Goal: Information Seeking & Learning: Learn about a topic

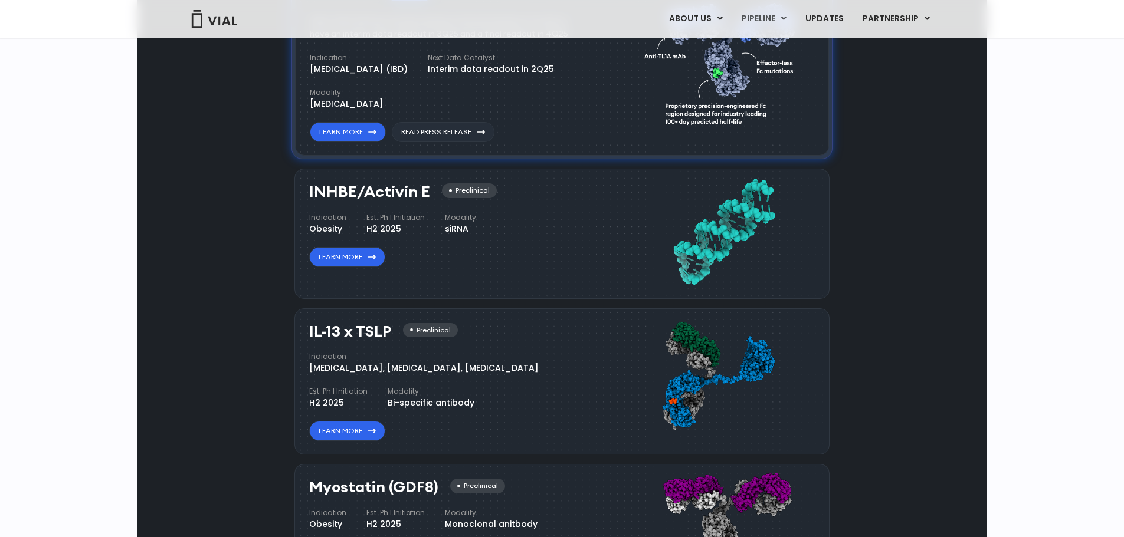
scroll to position [874, 0]
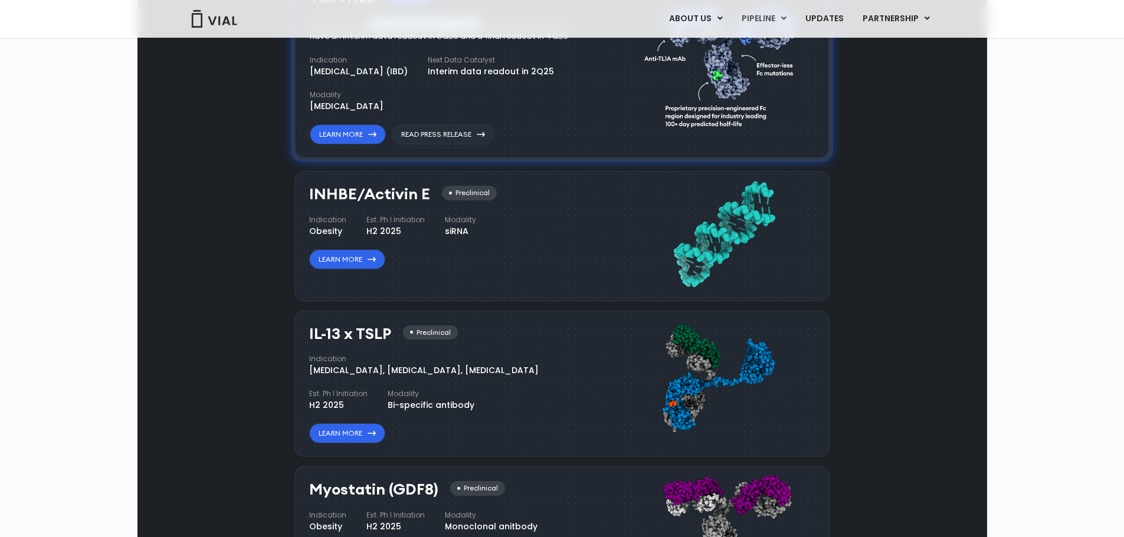
drag, startPoint x: 316, startPoint y: 155, endPoint x: 432, endPoint y: 153, distance: 116.8
click at [432, 43] on div "VIAL-TL1A-HLE has started a phase 1 trial and remains on track to have an inter…" at bounding box center [448, 30] width 276 height 26
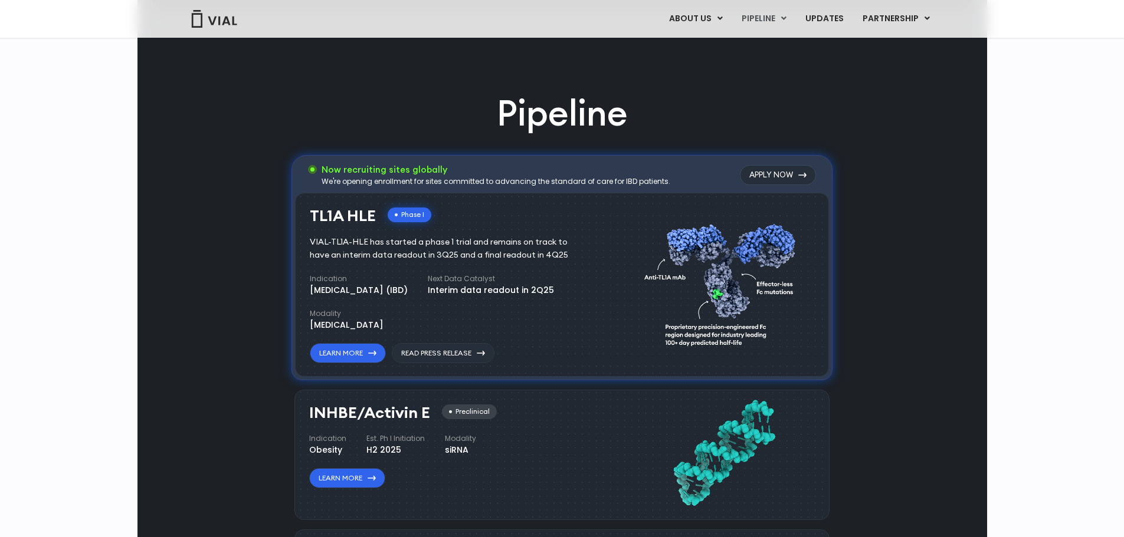
scroll to position [826, 0]
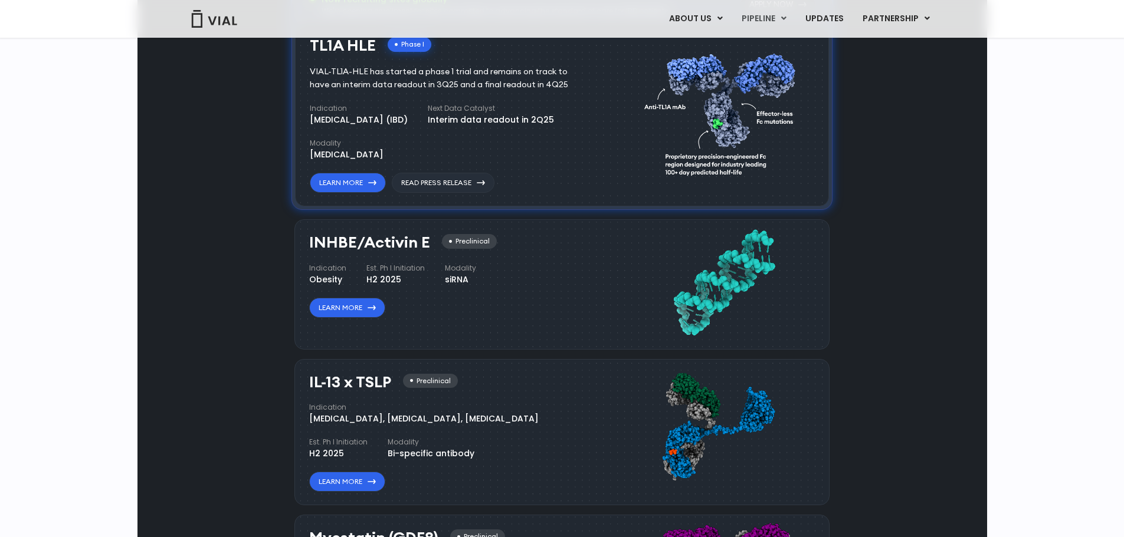
click at [320, 91] on div "VIAL-TL1A-HLE has started a phase 1 trial and remains on track to have an inter…" at bounding box center [448, 78] width 276 height 26
click at [358, 91] on div "VIAL-TL1A-HLE has started a phase 1 trial and remains on track to have an inter…" at bounding box center [448, 78] width 276 height 26
click at [359, 91] on div "VIAL-TL1A-HLE has started a phase 1 trial and remains on track to have an inter…" at bounding box center [448, 78] width 276 height 26
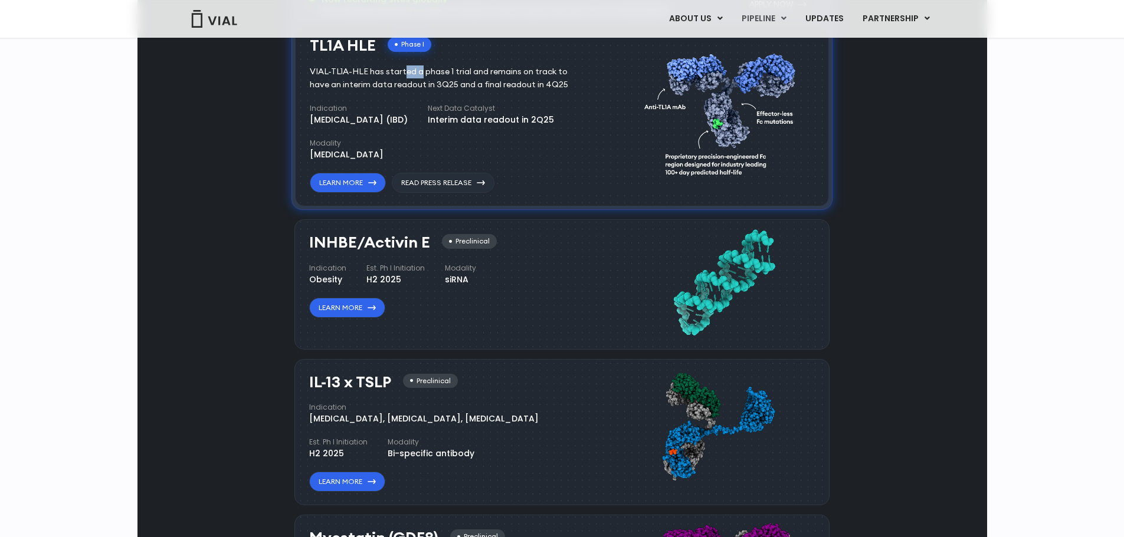
click at [359, 91] on div "VIAL-TL1A-HLE has started a phase 1 trial and remains on track to have an inter…" at bounding box center [448, 78] width 276 height 26
click at [377, 91] on div "VIAL-TL1A-HLE has started a phase 1 trial and remains on track to have an inter…" at bounding box center [448, 78] width 276 height 26
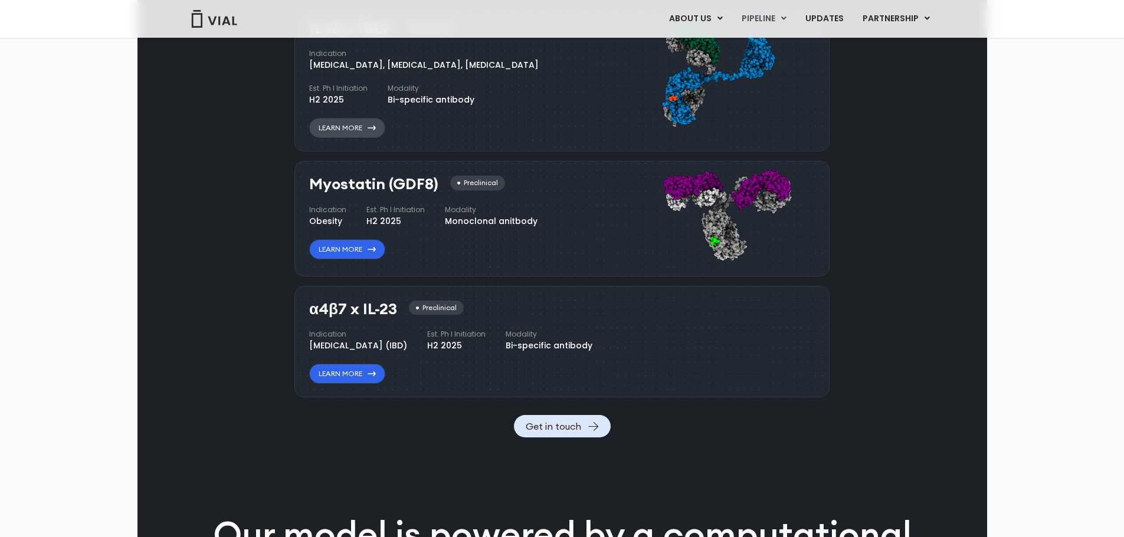
scroll to position [1298, 0]
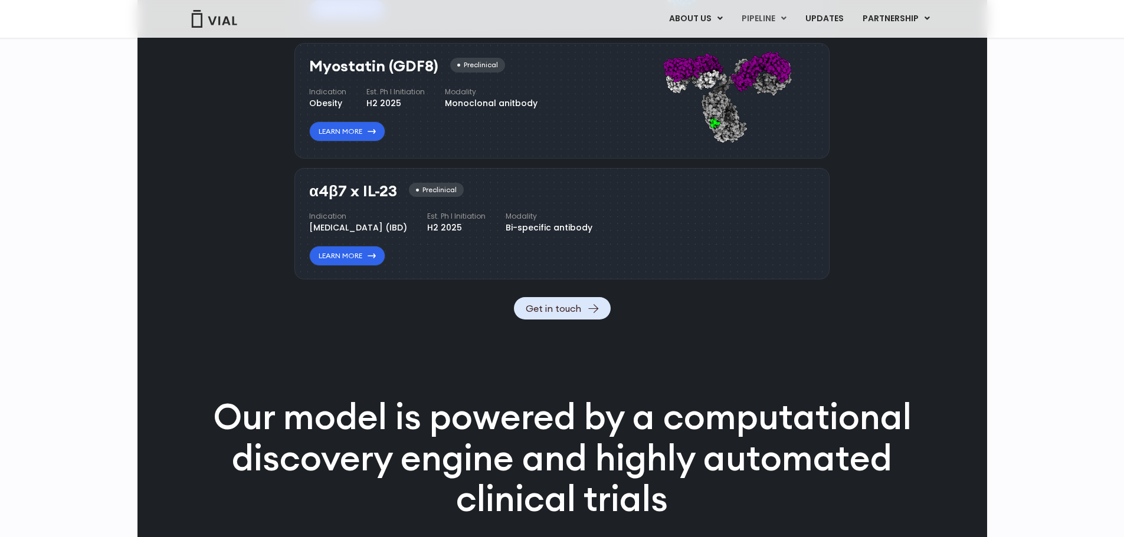
click at [339, 200] on h3 "α4β7 x IL-23" at bounding box center [353, 191] width 88 height 17
click at [359, 200] on h3 "α4β7 x IL-23" at bounding box center [353, 191] width 88 height 17
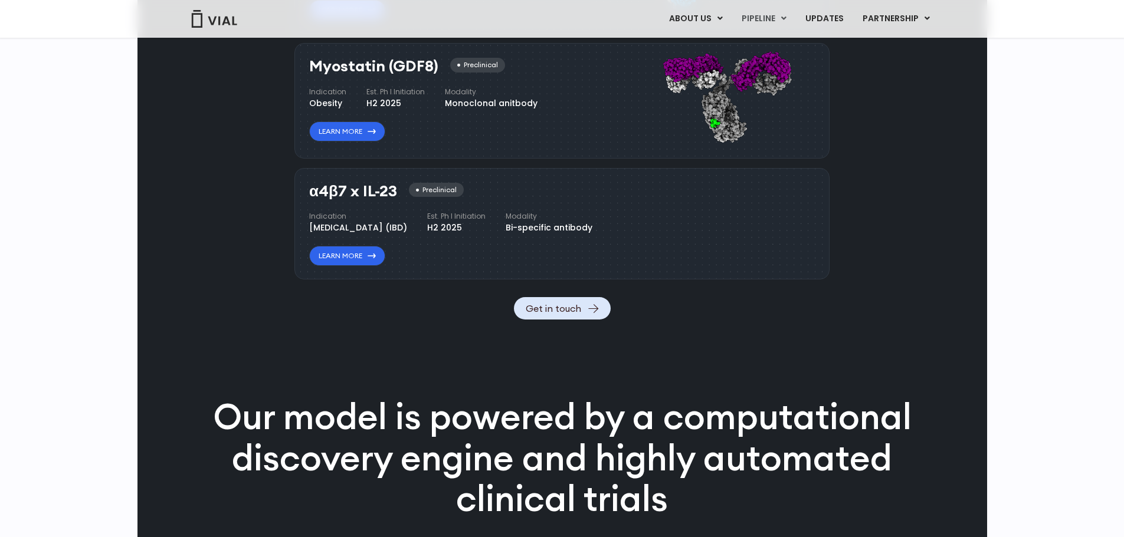
click at [359, 200] on h3 "α4β7 x IL-23" at bounding box center [353, 191] width 88 height 17
click at [388, 200] on h3 "α4β7 x IL-23" at bounding box center [353, 191] width 88 height 17
click at [341, 200] on h3 "α4β7 x IL-23" at bounding box center [353, 191] width 88 height 17
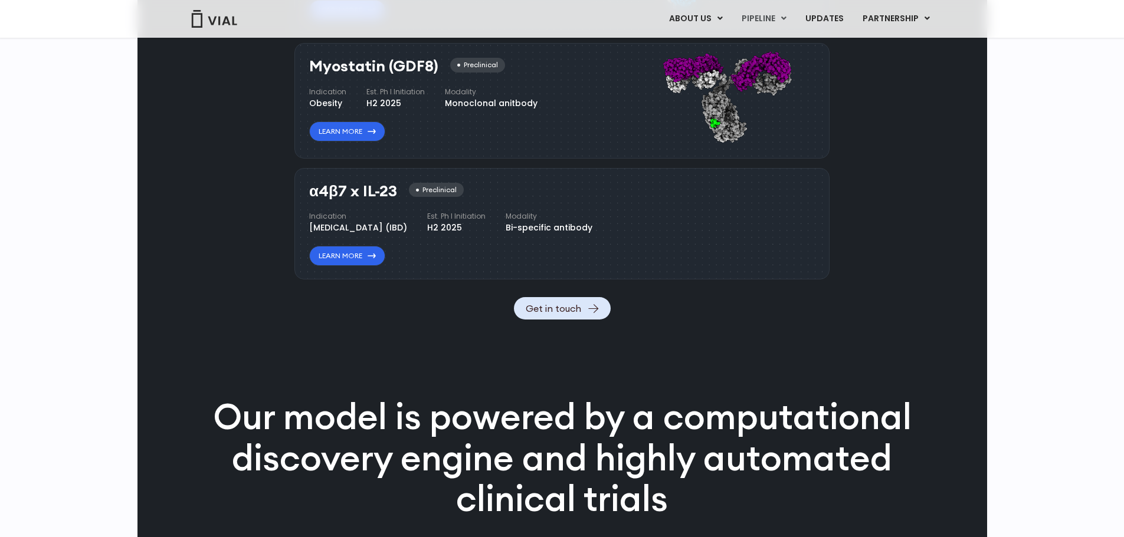
click at [341, 200] on h3 "α4β7 x IL-23" at bounding box center [353, 191] width 88 height 17
click at [369, 200] on h3 "α4β7 x IL-23" at bounding box center [353, 191] width 88 height 17
click at [386, 200] on h3 "α4β7 x IL-23" at bounding box center [353, 191] width 88 height 17
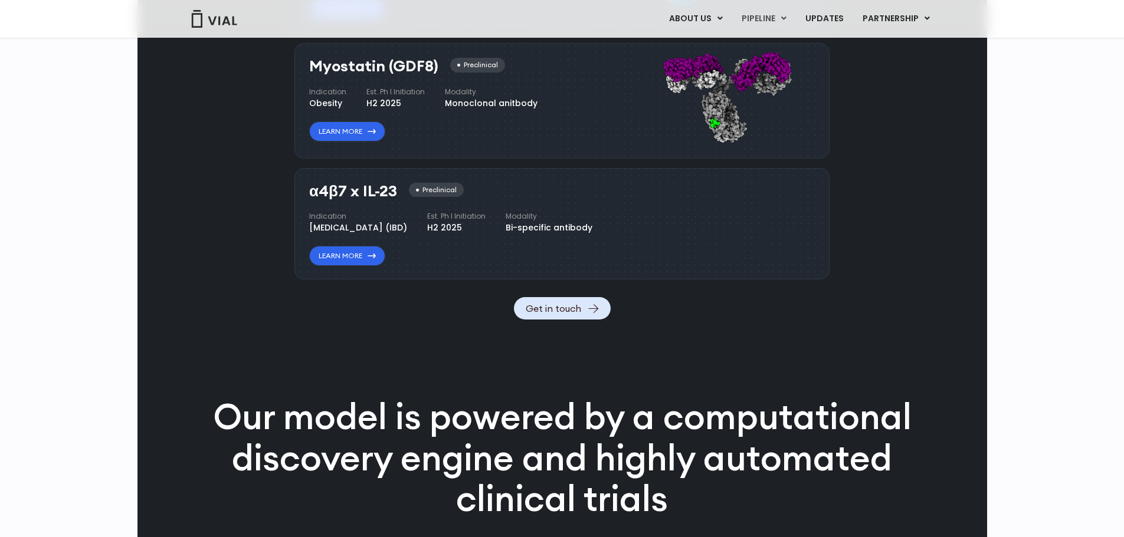
click at [386, 200] on h3 "α4β7 x IL-23" at bounding box center [353, 191] width 88 height 17
click at [373, 200] on h3 "α4β7 x IL-23" at bounding box center [353, 191] width 88 height 17
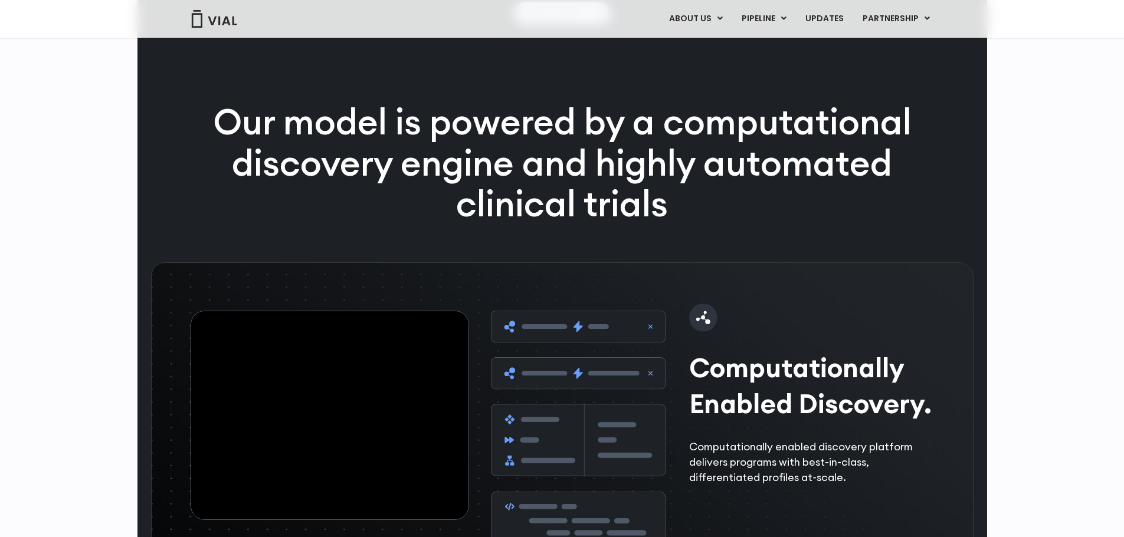
scroll to position [1770, 0]
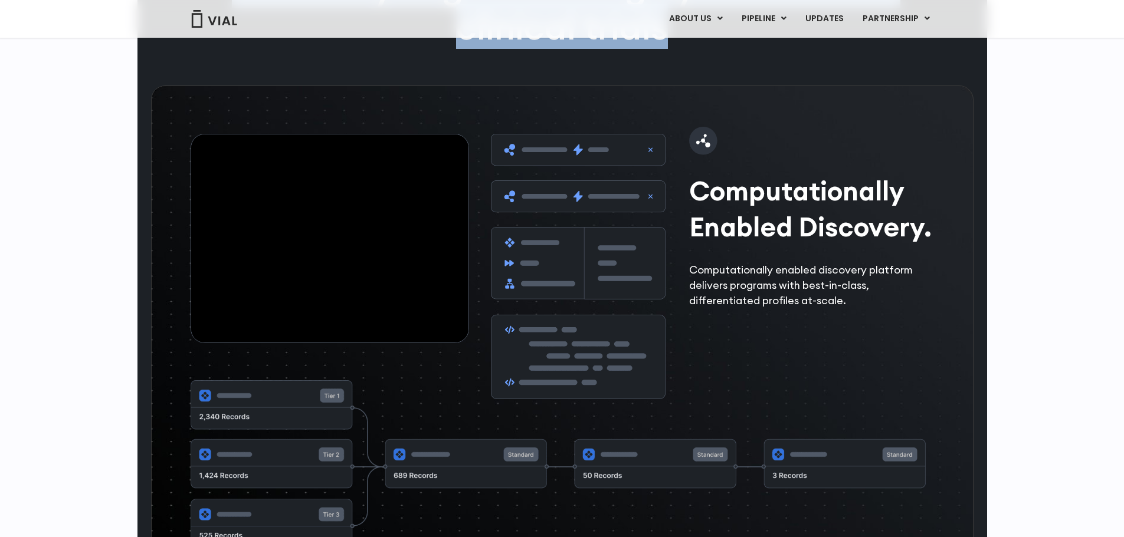
drag, startPoint x: 707, startPoint y: 202, endPoint x: 202, endPoint y: 101, distance: 515.0
drag, startPoint x: 256, startPoint y: 113, endPoint x: 733, endPoint y: 200, distance: 484.5
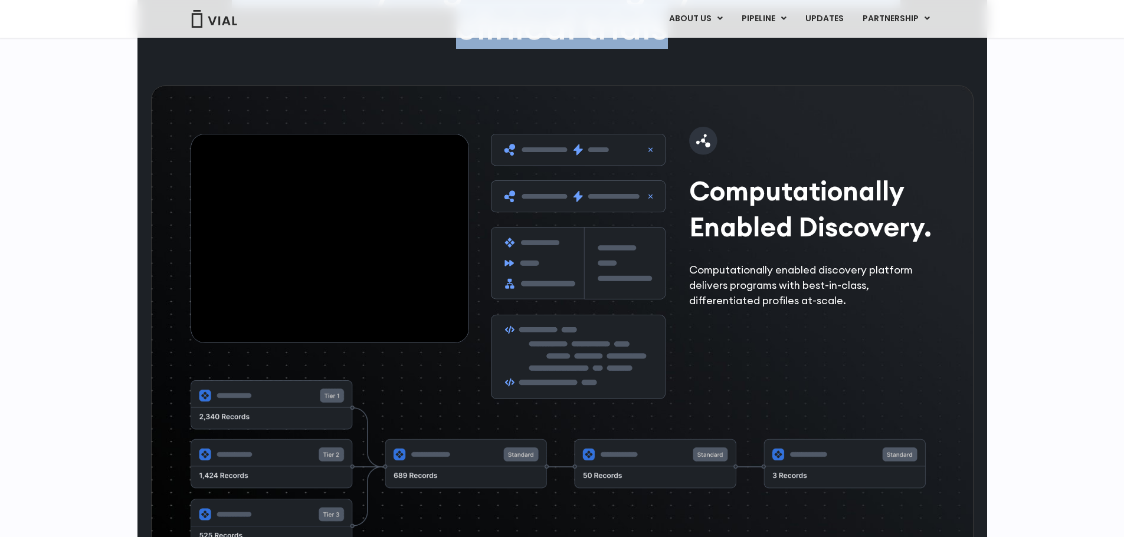
drag, startPoint x: 742, startPoint y: 201, endPoint x: 294, endPoint y: 127, distance: 453.7
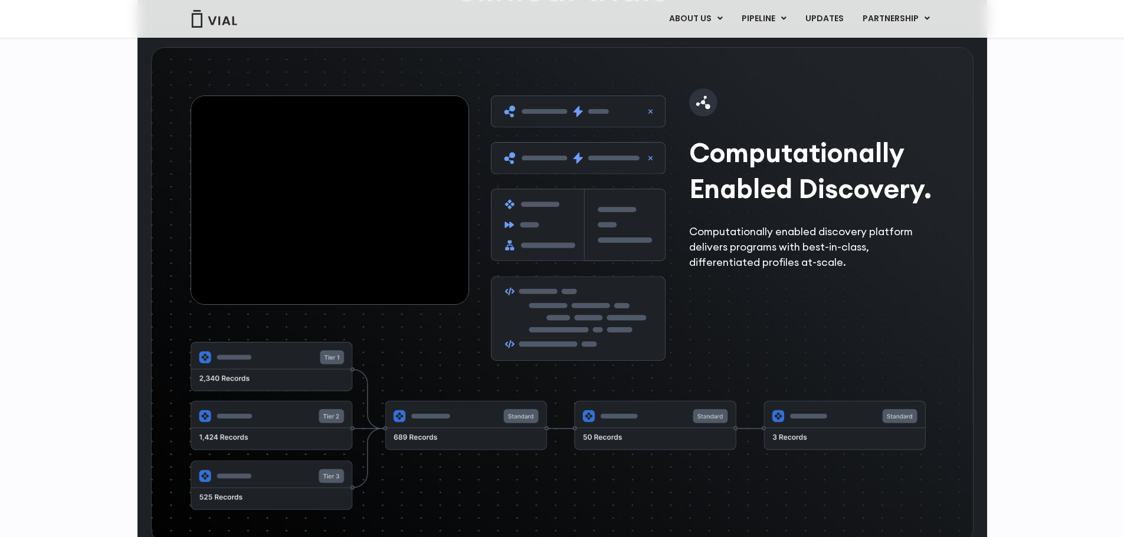
scroll to position [1829, 0]
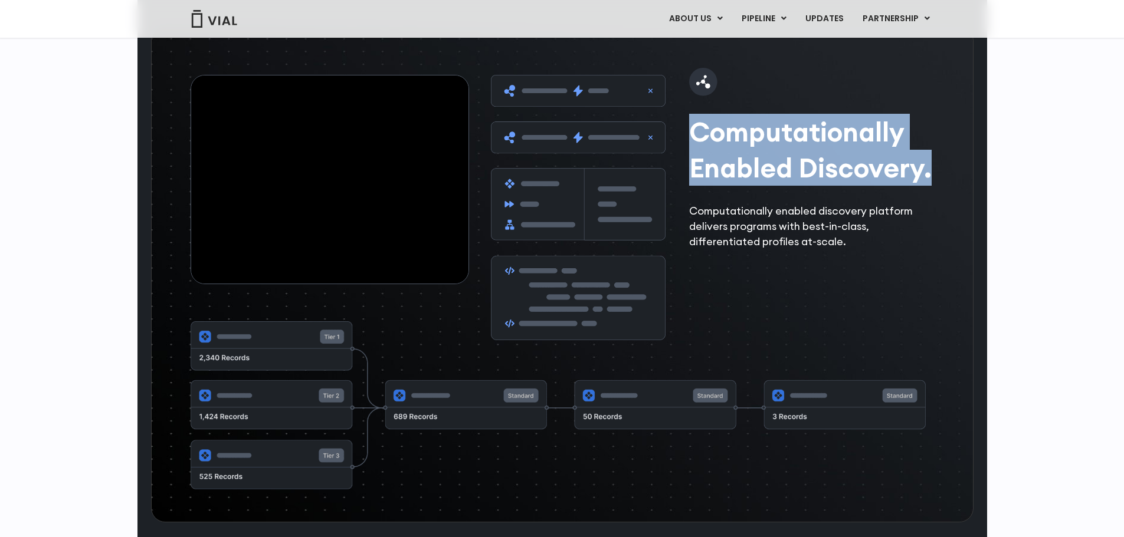
drag, startPoint x: 730, startPoint y: 301, endPoint x: 910, endPoint y: 378, distance: 195.6
click at [910, 186] on h2 "Computationally Enabled Discovery." at bounding box center [814, 150] width 251 height 72
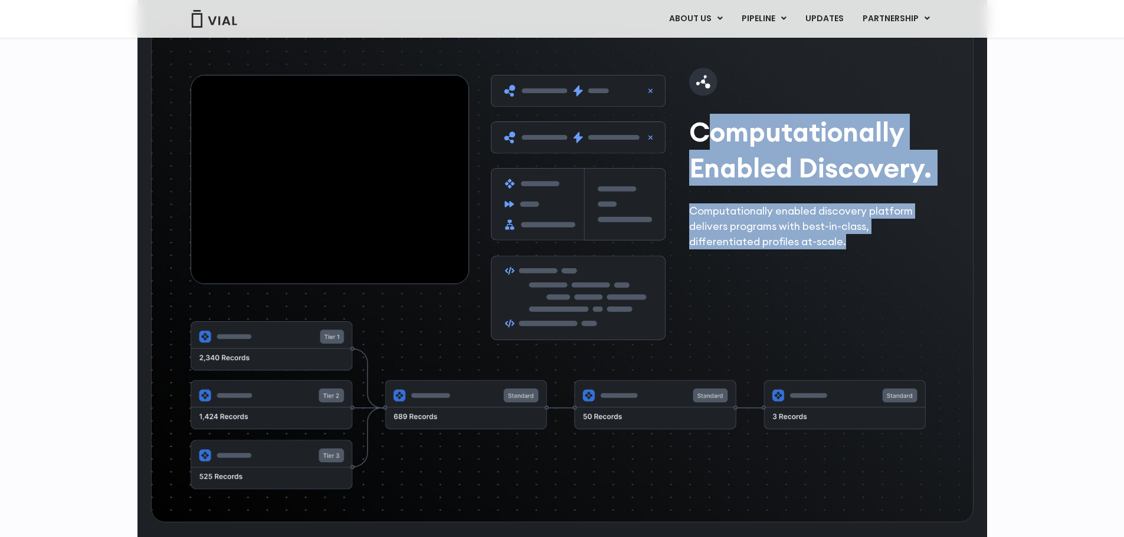
drag, startPoint x: 929, startPoint y: 434, endPoint x: 743, endPoint y: 296, distance: 231.6
click at [743, 296] on div "Computationally Enabled Discovery. Computationally enabled discovery platform d…" at bounding box center [562, 275] width 822 height 496
click at [743, 186] on h2 "Computationally Enabled Discovery." at bounding box center [814, 150] width 251 height 72
drag, startPoint x: 728, startPoint y: 294, endPoint x: 920, endPoint y: 449, distance: 247.1
click at [920, 340] on div "Computationally Enabled Discovery. Computationally enabled discovery platform d…" at bounding box center [566, 207] width 750 height 265
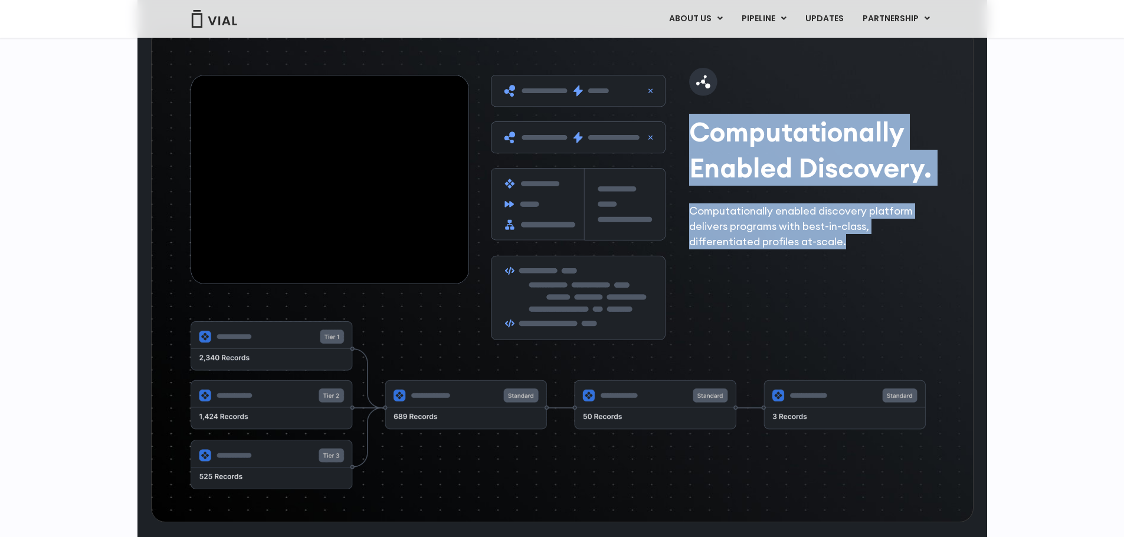
click at [920, 340] on div "Computationally Enabled Discovery. Computationally enabled discovery platform d…" at bounding box center [566, 207] width 750 height 265
drag, startPoint x: 926, startPoint y: 438, endPoint x: 730, endPoint y: 296, distance: 241.2
click at [730, 250] on div "Computationally Enabled Discovery. Computationally enabled discovery platform d…" at bounding box center [814, 159] width 251 height 182
click at [729, 186] on h2 "Computationally Enabled Discovery." at bounding box center [814, 150] width 251 height 72
drag, startPoint x: 720, startPoint y: 297, endPoint x: 909, endPoint y: 457, distance: 247.8
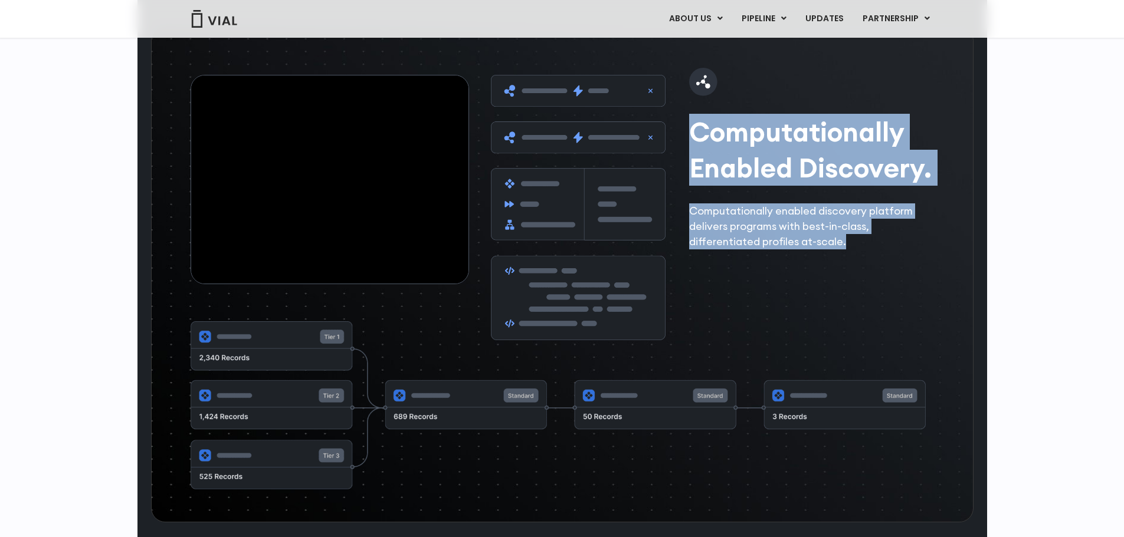
click at [909, 340] on div "Computationally Enabled Discovery. Computationally enabled discovery platform d…" at bounding box center [566, 207] width 750 height 265
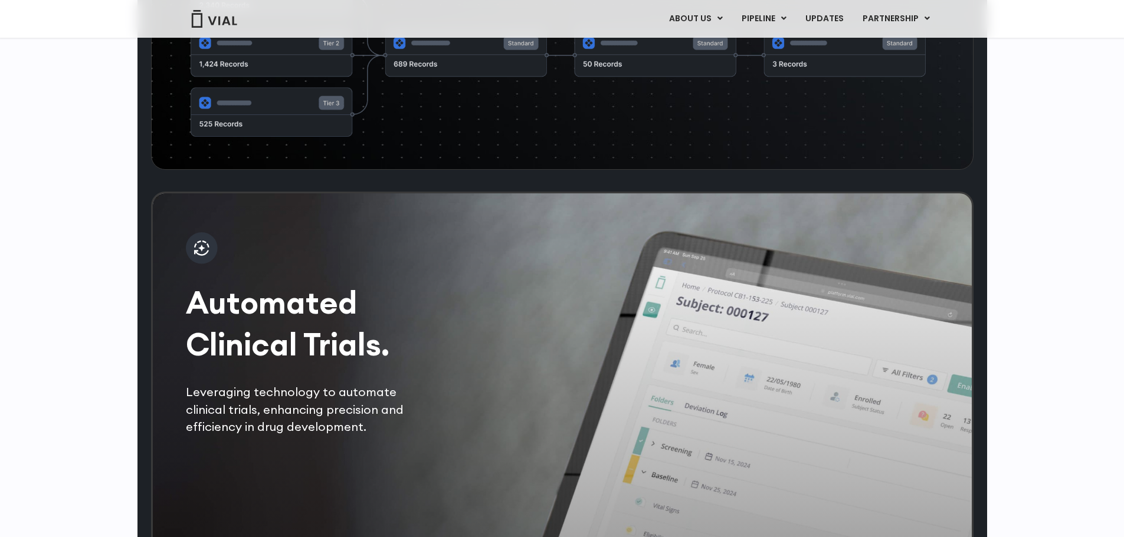
scroll to position [2183, 0]
click at [316, 137] on img at bounding box center [559, 53] width 736 height 170
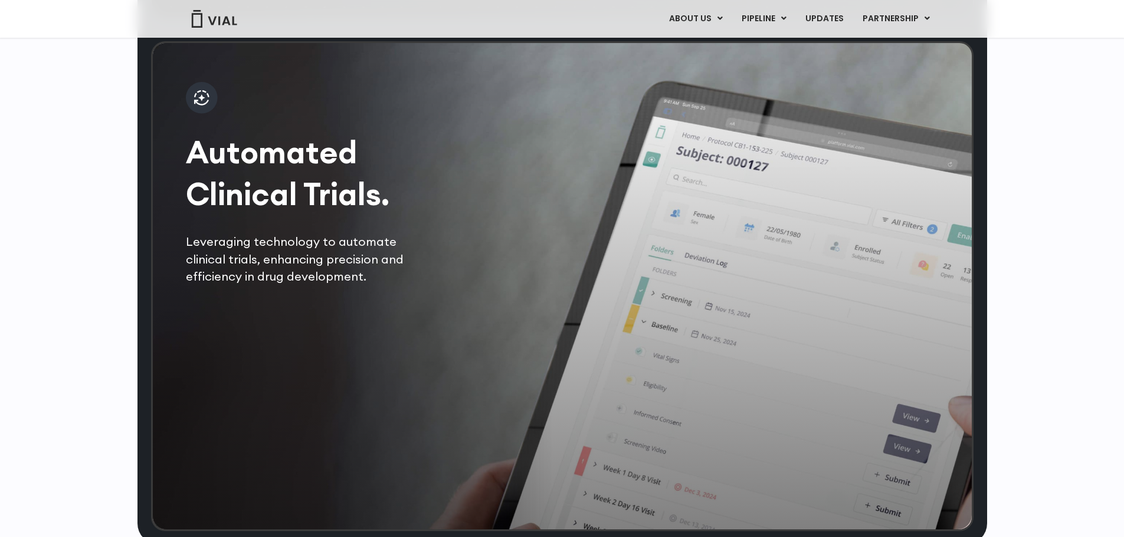
scroll to position [2478, 0]
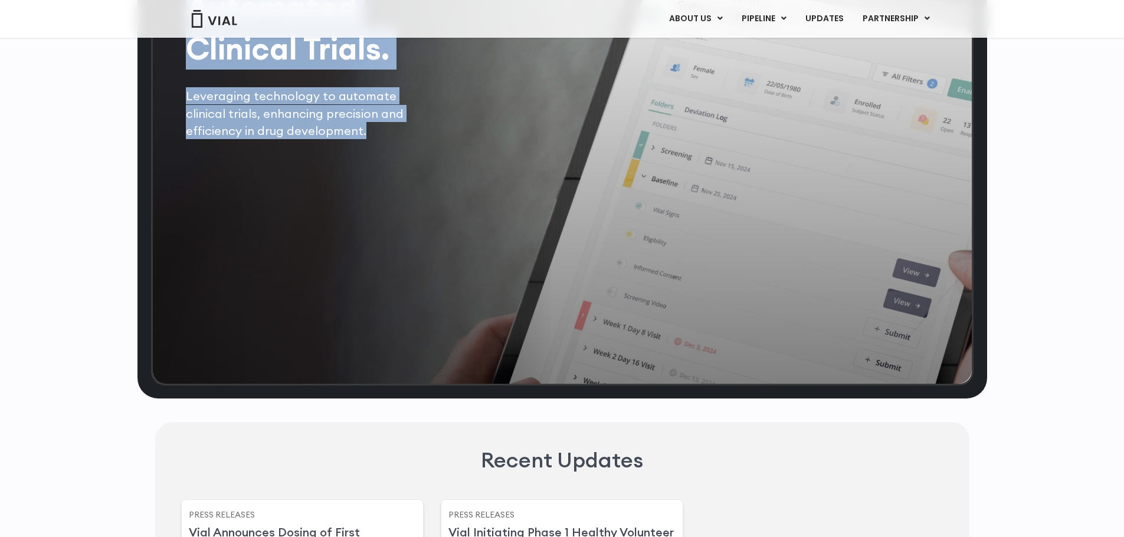
drag, startPoint x: 183, startPoint y: 167, endPoint x: 337, endPoint y: 285, distance: 194.0
click at [337, 285] on div "Automated Clinical Trials. Leveraging technology to automate clinical trials, e…" at bounding box center [562, 141] width 822 height 490
click at [337, 139] on p "Leveraging technology to automate clinical trials, enhancing precision and effi…" at bounding box center [309, 113] width 247 height 52
drag, startPoint x: 346, startPoint y: 286, endPoint x: 205, endPoint y: 165, distance: 185.3
click at [205, 139] on div "Automated Clinical Trials. Leveraging technology to automate clinical trials, e…" at bounding box center [309, 37] width 247 height 203
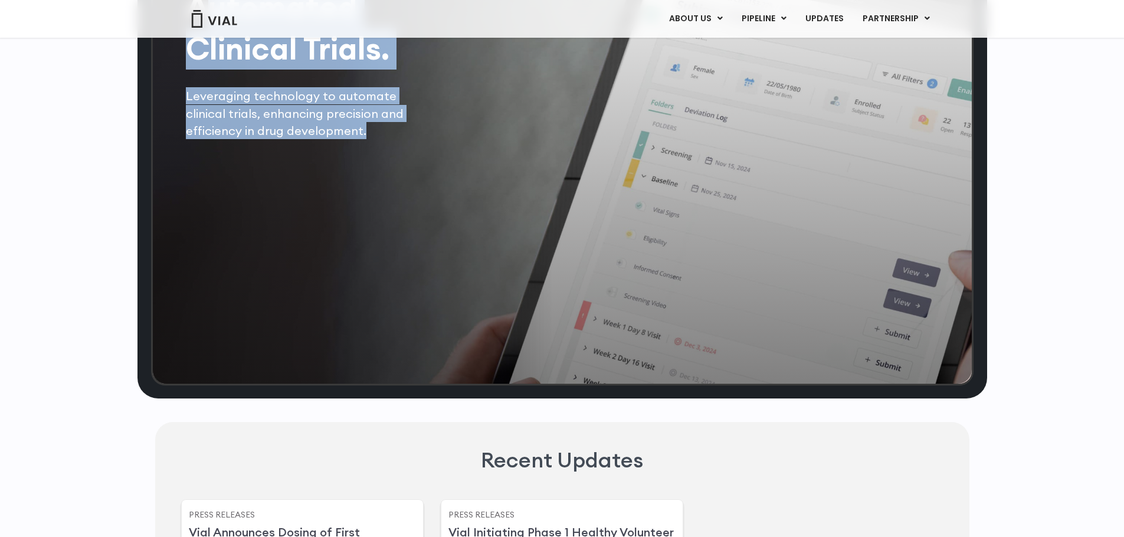
click at [205, 70] on h2 "Automated Clinical Trials." at bounding box center [309, 28] width 247 height 84
drag, startPoint x: 189, startPoint y: 159, endPoint x: 398, endPoint y: 293, distance: 247.9
click at [398, 139] on div "Automated Clinical Trials. Leveraging technology to automate clinical trials, e…" at bounding box center [309, 37] width 247 height 203
click at [398, 139] on p "Leveraging technology to automate clinical trials, enhancing precision and effi…" at bounding box center [309, 113] width 247 height 52
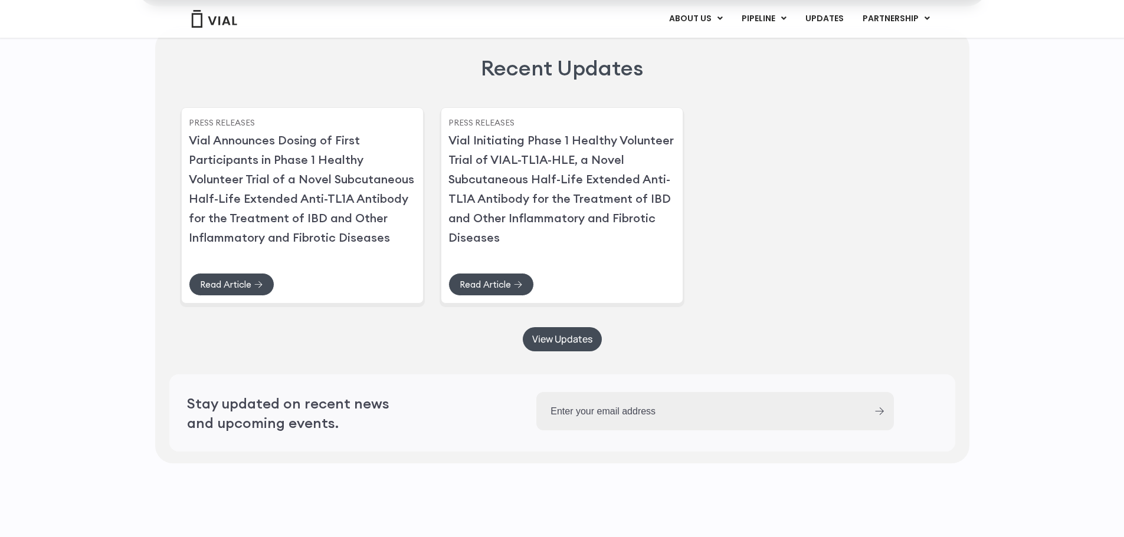
scroll to position [2891, 0]
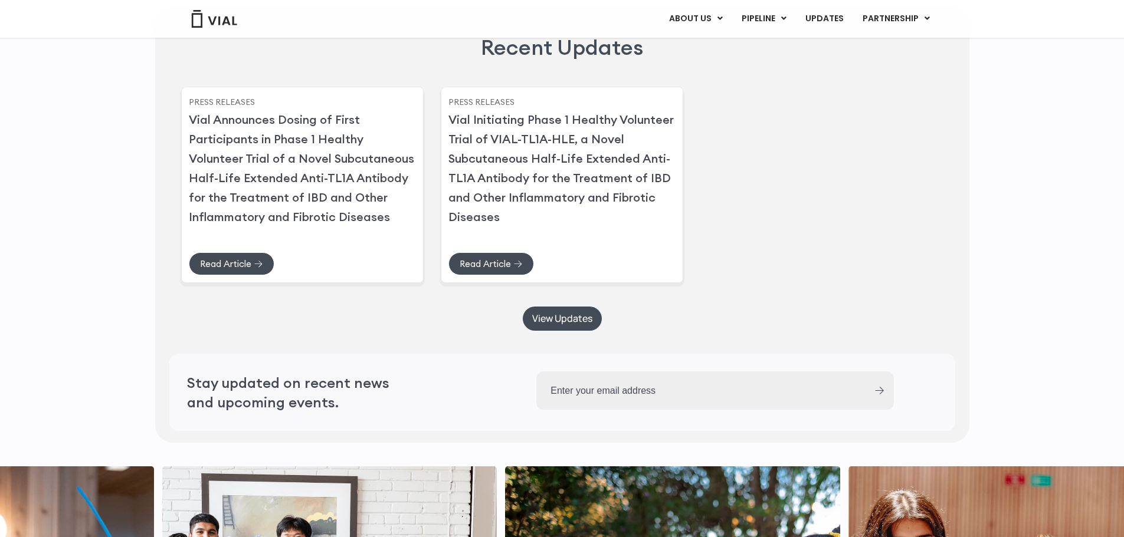
click at [494, 62] on h2 "Recent Updates" at bounding box center [562, 47] width 162 height 29
click at [514, 62] on h2 "Recent Updates" at bounding box center [562, 47] width 162 height 29
click at [542, 62] on h2 "Recent Updates" at bounding box center [562, 47] width 162 height 29
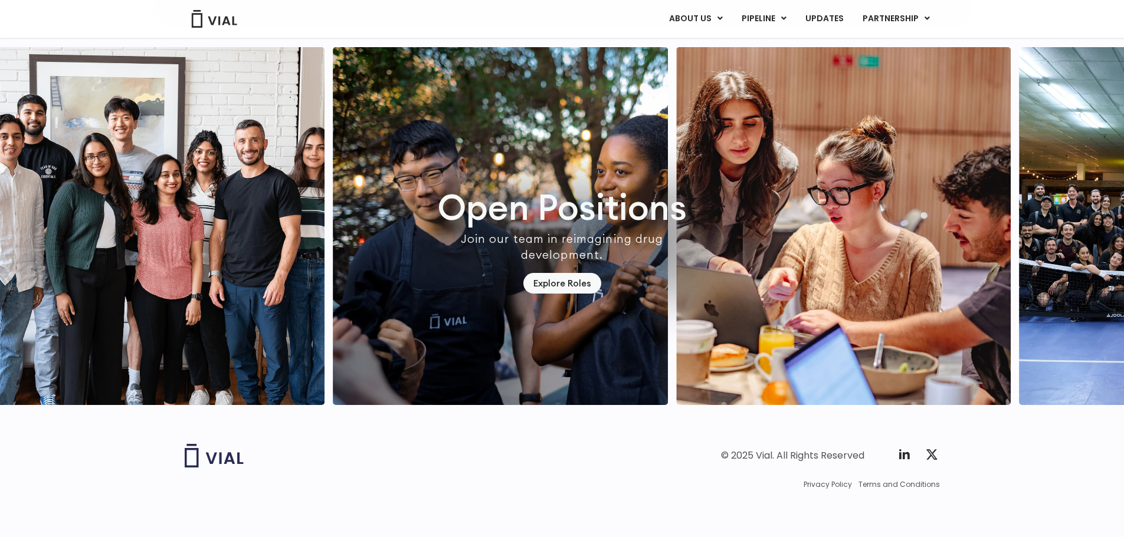
scroll to position [3407, 0]
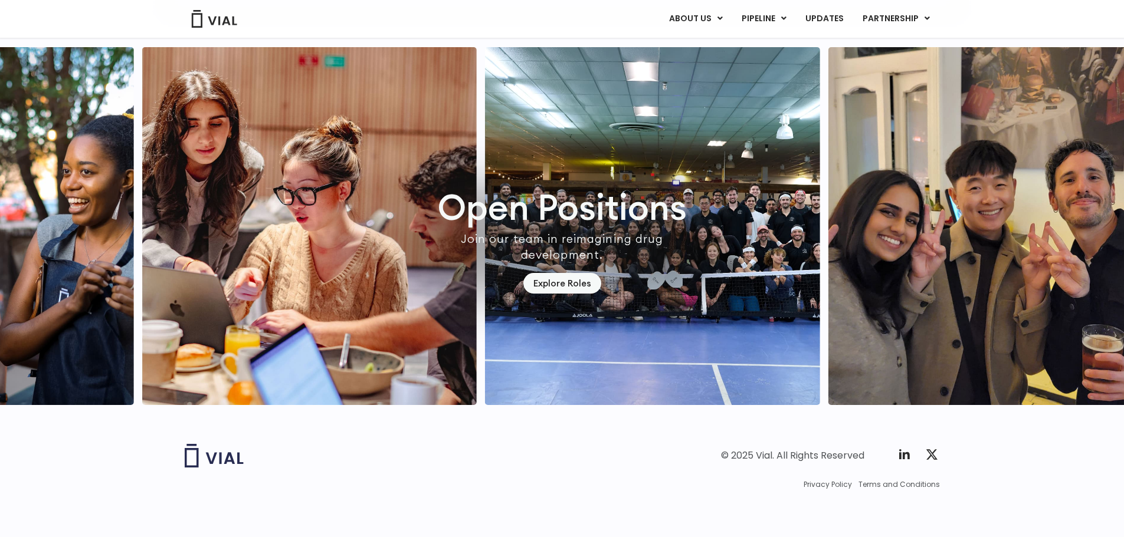
click at [312, 215] on img "2 / 7" at bounding box center [309, 226] width 335 height 358
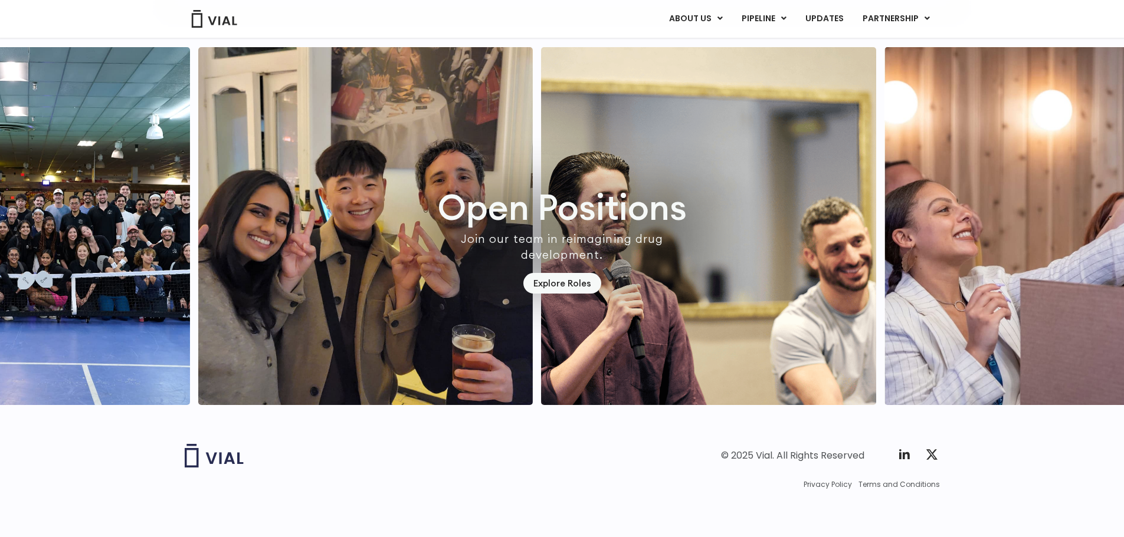
click at [284, 201] on img "4 / 7" at bounding box center [365, 226] width 335 height 358
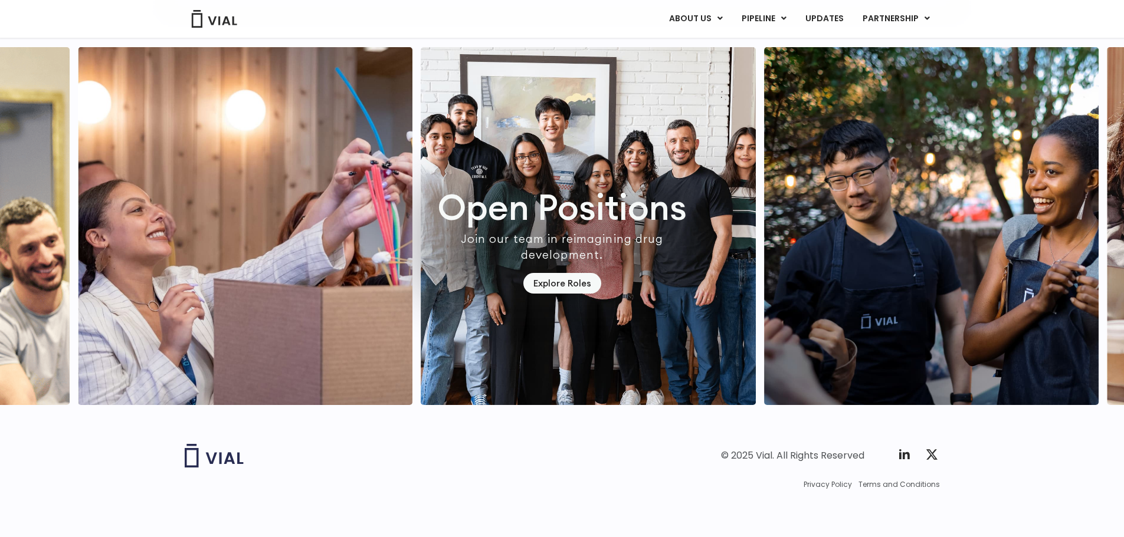
click at [286, 206] on img "6 / 7" at bounding box center [245, 226] width 335 height 358
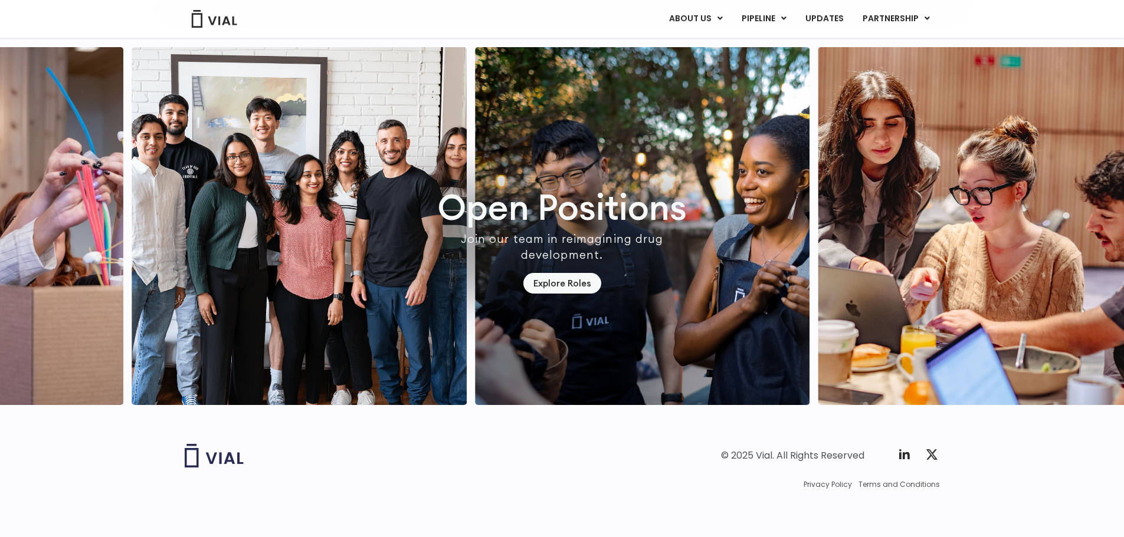
click at [501, 229] on img "1 / 7" at bounding box center [642, 226] width 335 height 358
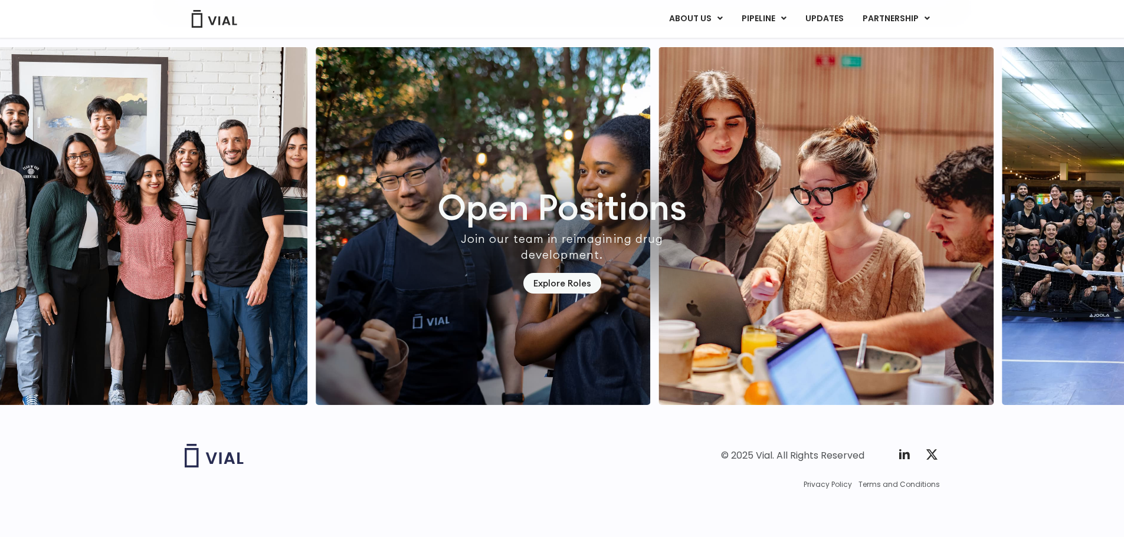
click at [544, 232] on img "1 / 7" at bounding box center [483, 226] width 335 height 358
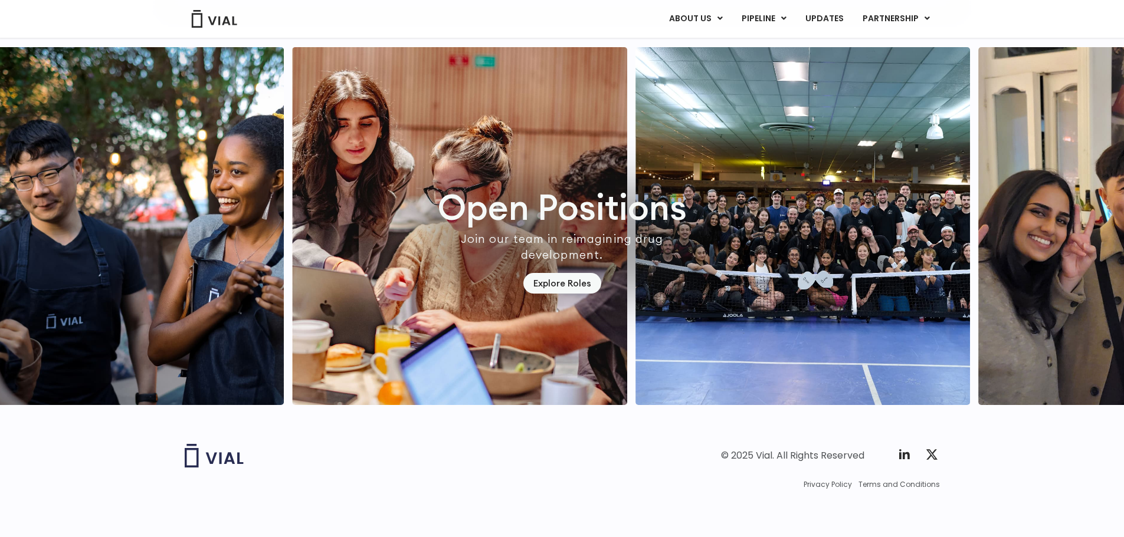
click at [415, 215] on img "2 / 7" at bounding box center [459, 226] width 335 height 358
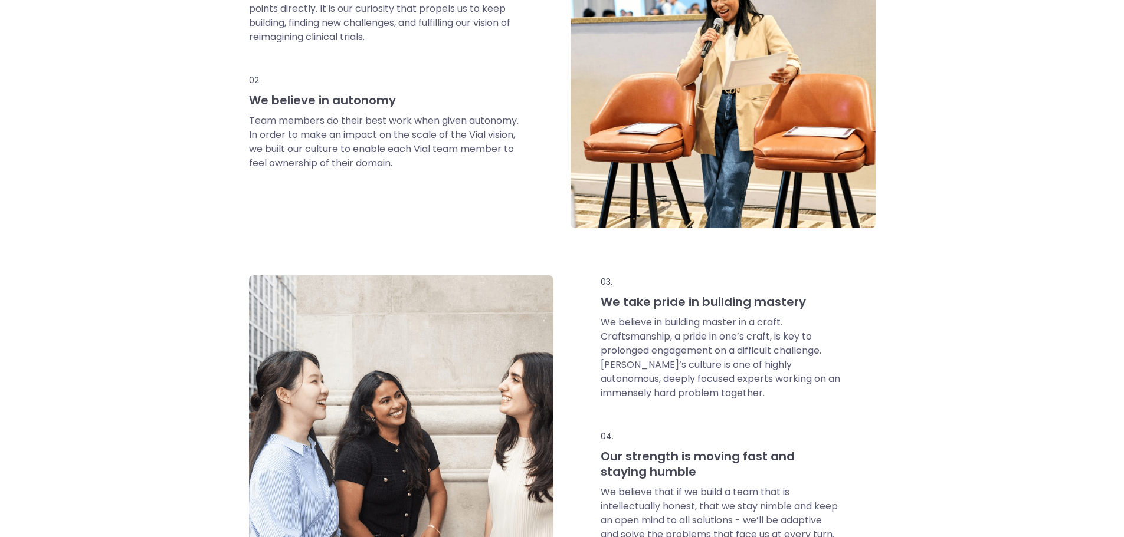
scroll to position [767, 0]
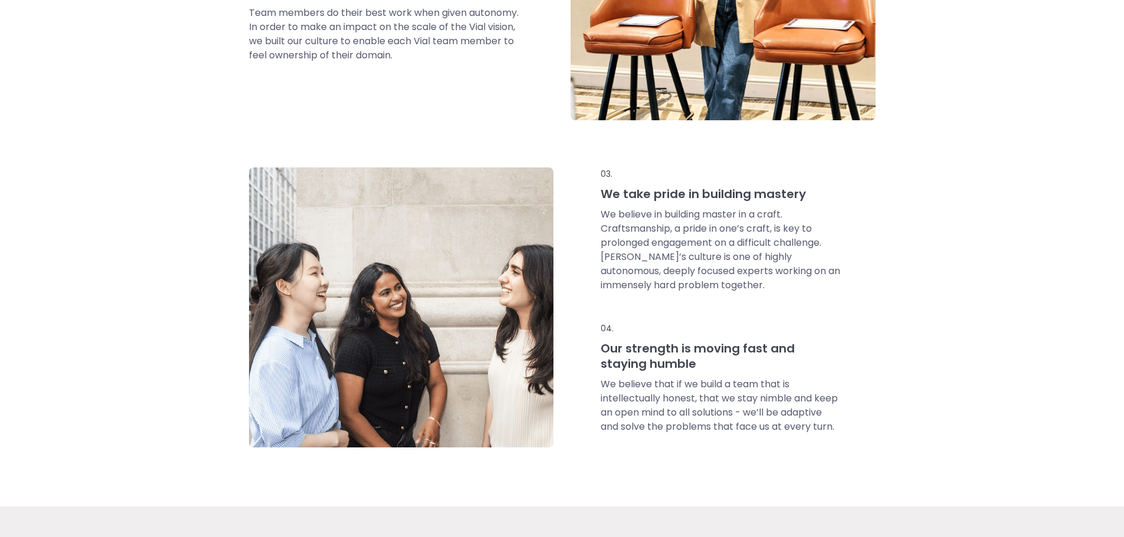
click at [640, 234] on p "We believe in building master in a craft. Craftsmanship, a pride in one’s craft…" at bounding box center [721, 250] width 240 height 85
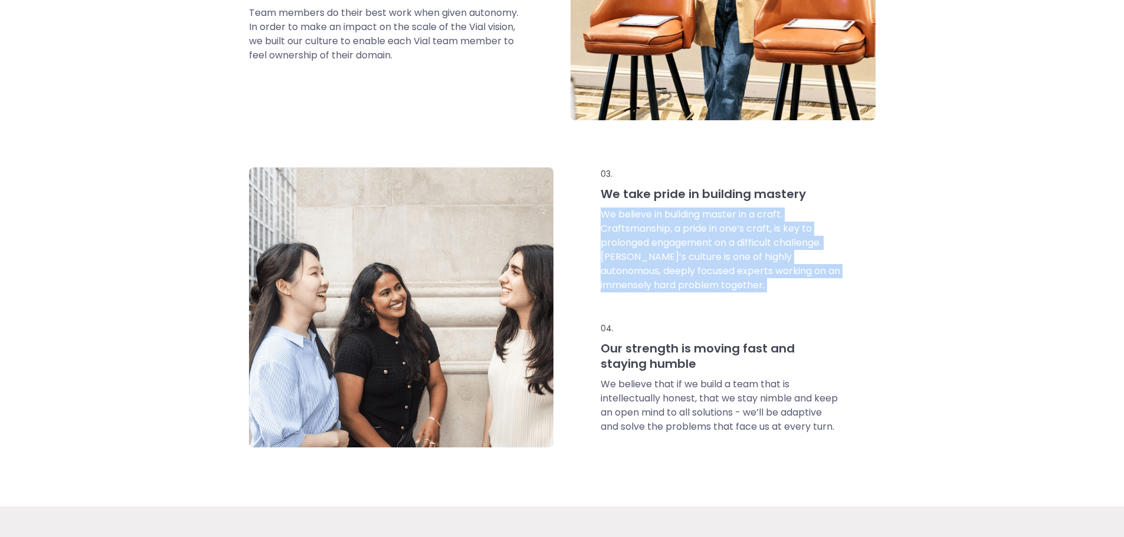
click at [640, 234] on p "We believe in building master in a craft. Craftsmanship, a pride in one’s craft…" at bounding box center [721, 250] width 240 height 85
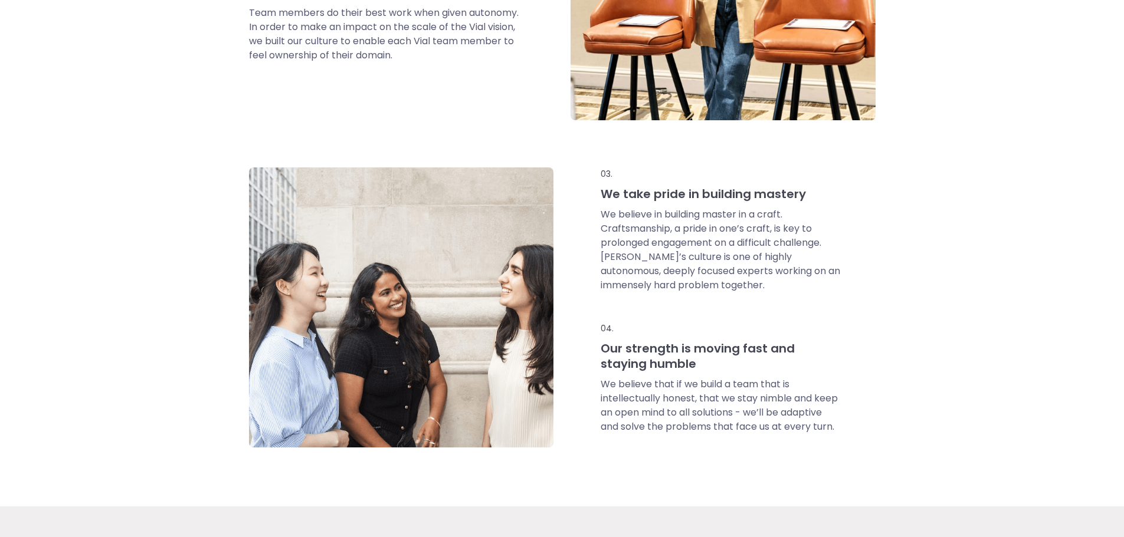
click at [632, 205] on div "We take pride in building mastery" at bounding box center [721, 196] width 240 height 21
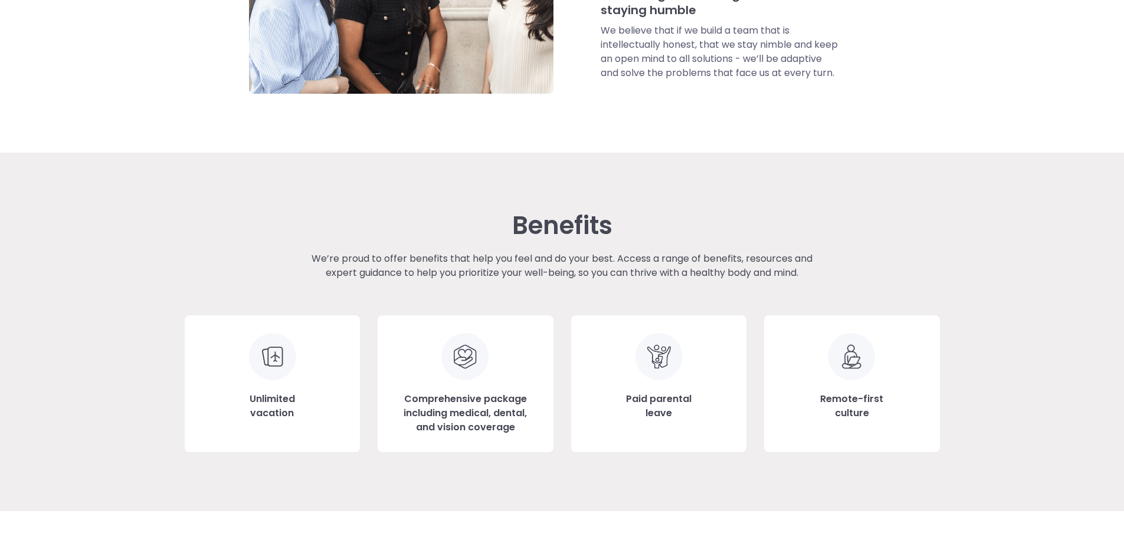
scroll to position [1298, 0]
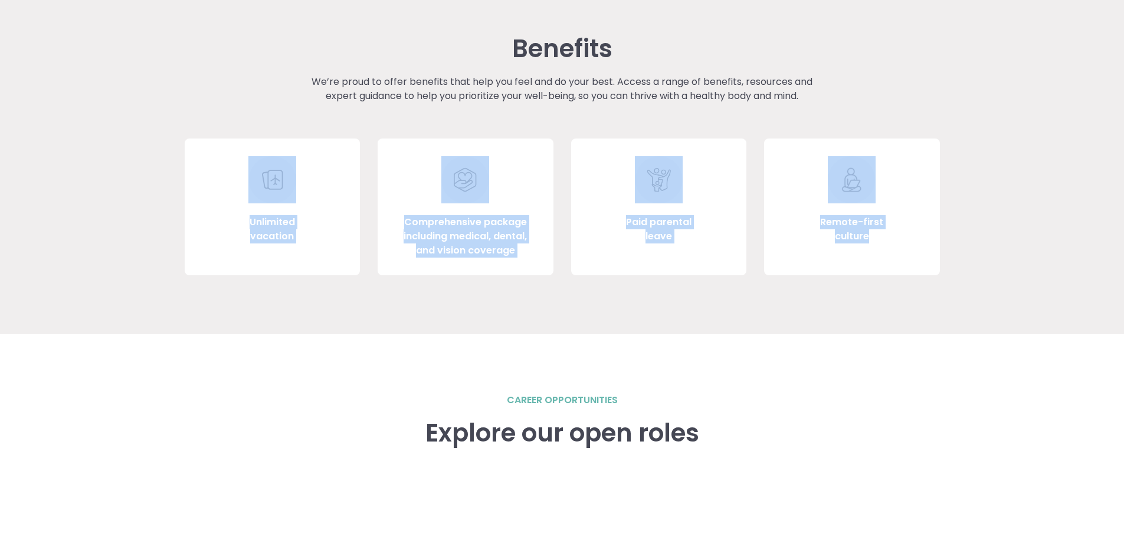
drag, startPoint x: 881, startPoint y: 234, endPoint x: 217, endPoint y: 187, distance: 666.0
click at [217, 187] on div "Unlimited vacation Comprehensive package including medical, dental, and vision …" at bounding box center [562, 207] width 755 height 137
click at [217, 186] on div "Unlimited vacation" at bounding box center [273, 207] width 176 height 137
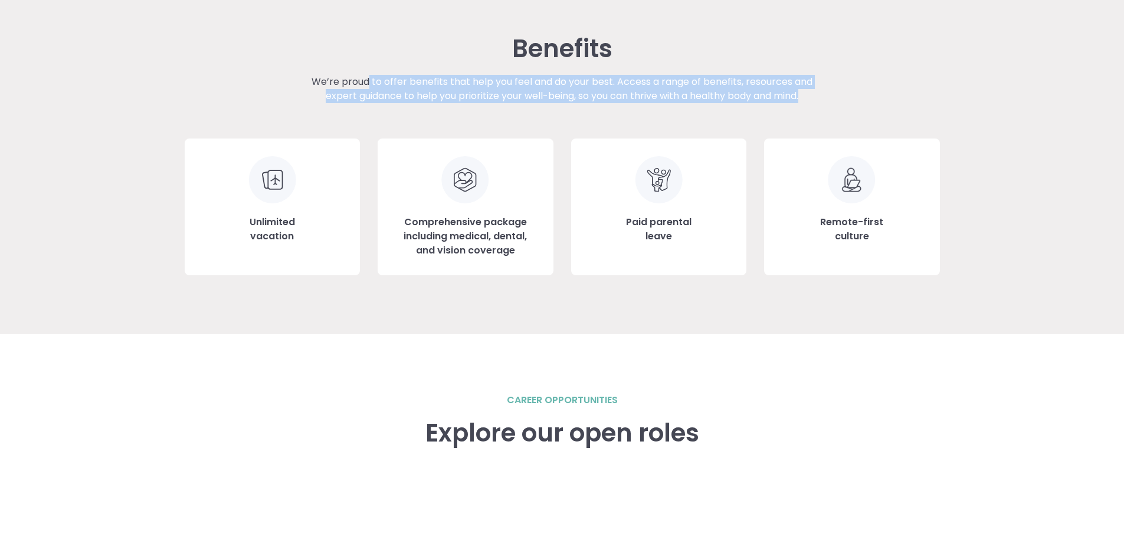
drag, startPoint x: 367, startPoint y: 41, endPoint x: 843, endPoint y: 114, distance: 481.7
click at [843, 114] on div "Benefits We’re proud to offer benefits that help you feel and do your best. Acc…" at bounding box center [562, 155] width 755 height 241
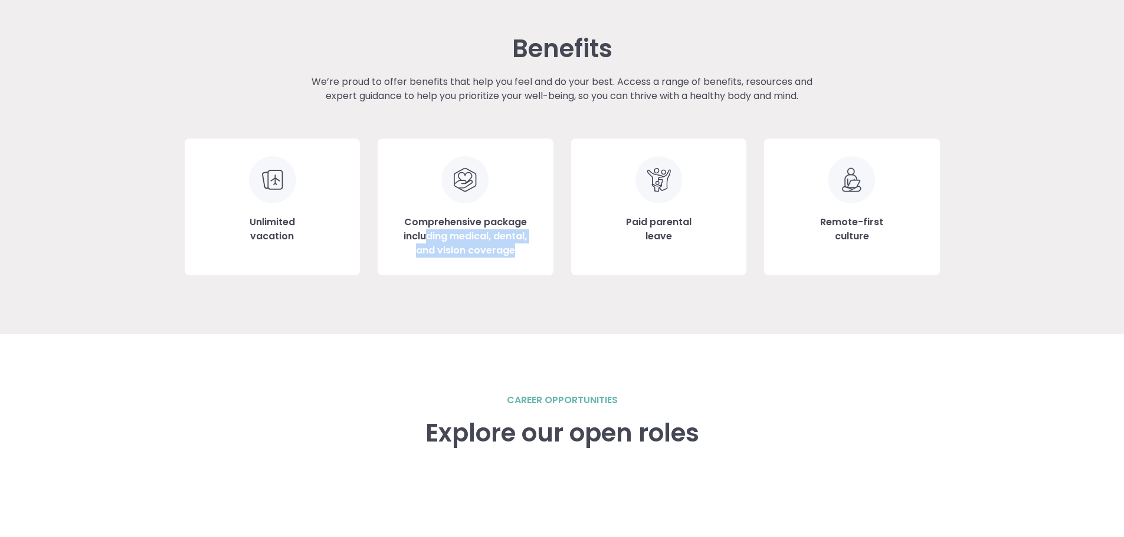
drag, startPoint x: 506, startPoint y: 245, endPoint x: 425, endPoint y: 230, distance: 82.3
click at [425, 230] on h3 "Comprehensive package including medical, dental, and vision coverage" at bounding box center [465, 236] width 140 height 42
click at [424, 230] on h3 "Comprehensive package including medical, dental, and vision coverage" at bounding box center [465, 236] width 140 height 42
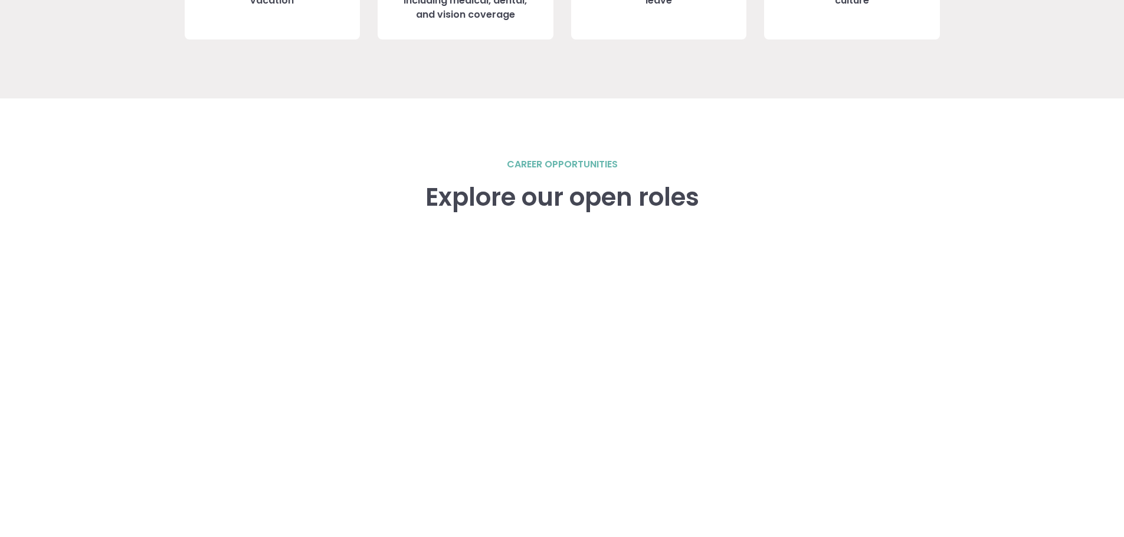
scroll to position [1593, 0]
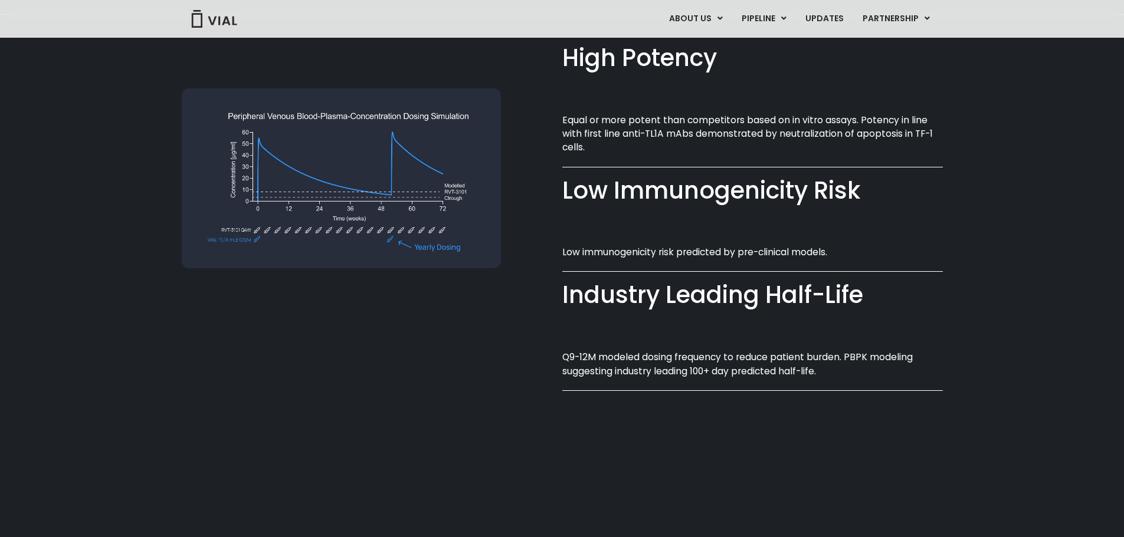
scroll to position [805, 0]
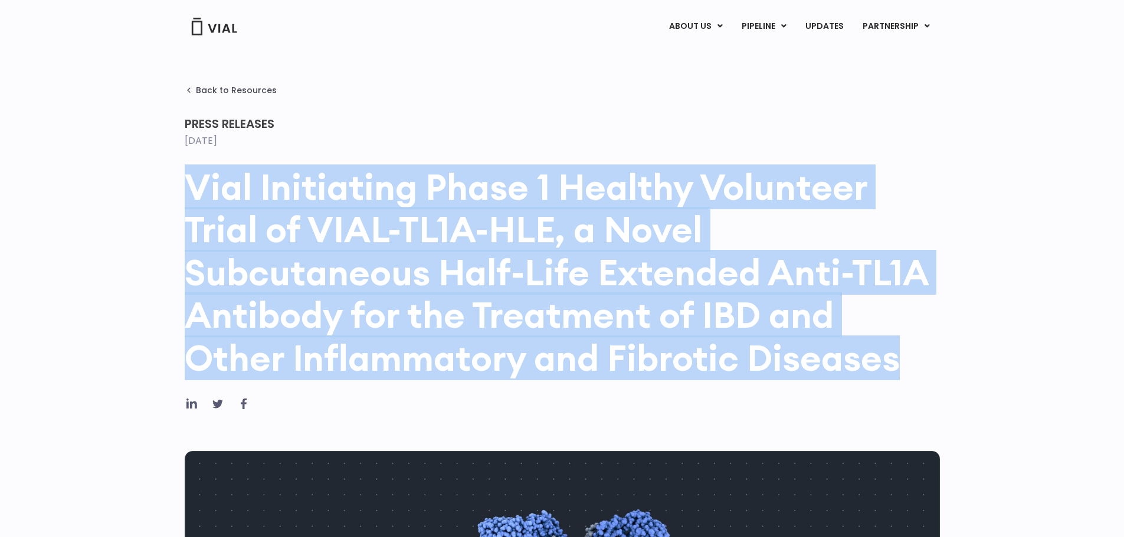
drag, startPoint x: 170, startPoint y: 177, endPoint x: 933, endPoint y: 376, distance: 788.5
click at [933, 376] on h1 "Vial Initiating Phase 1 Healthy Volunteer Trial of VIAL-TL1A-HLE, a Novel Subcu…" at bounding box center [562, 273] width 755 height 214
drag, startPoint x: 805, startPoint y: 323, endPoint x: 194, endPoint y: 191, distance: 625.3
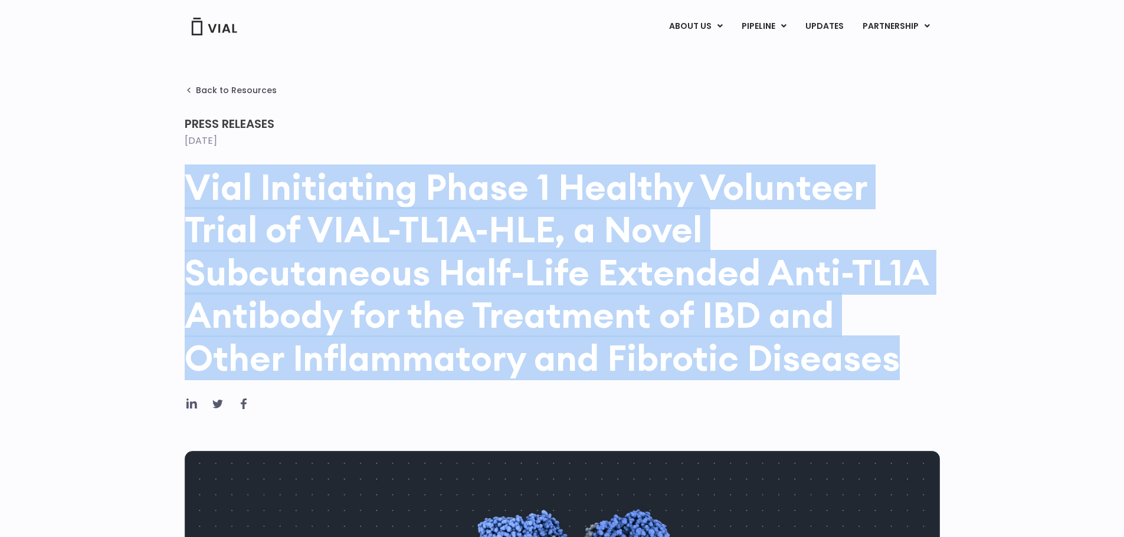
click at [194, 191] on h1 "Vial Initiating Phase 1 Healthy Volunteer Trial of VIAL-TL1A-HLE, a Novel Subcu…" at bounding box center [562, 273] width 755 height 214
drag, startPoint x: 225, startPoint y: 198, endPoint x: 956, endPoint y: 368, distance: 750.6
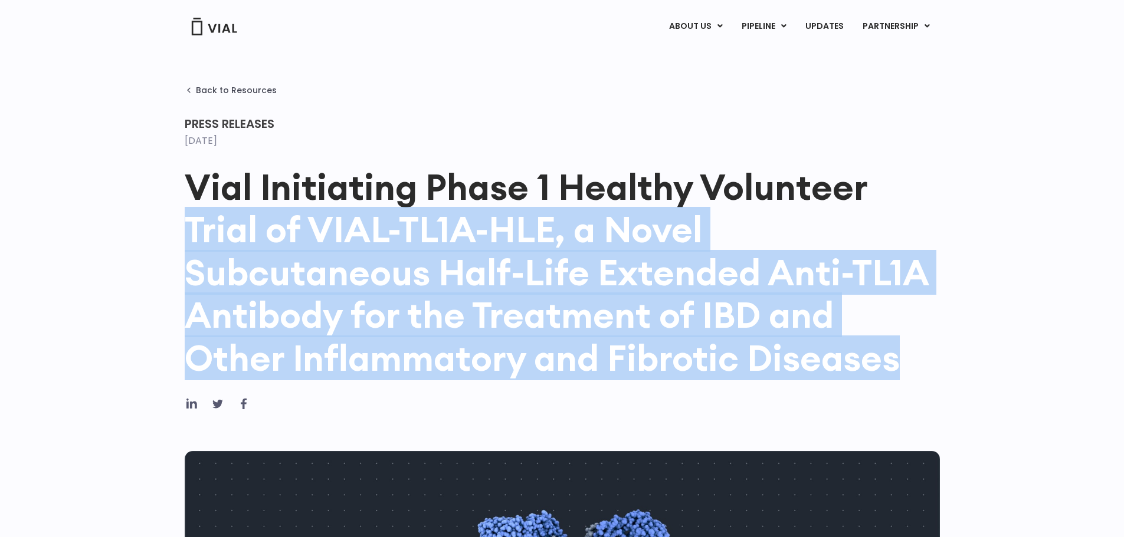
drag, startPoint x: 954, startPoint y: 365, endPoint x: 180, endPoint y: 209, distance: 789.7
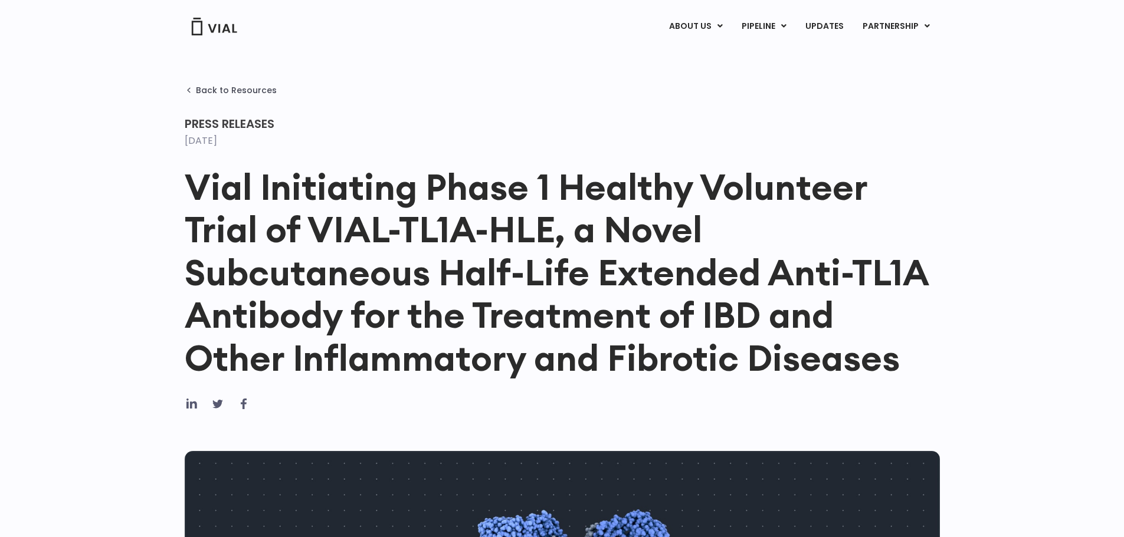
click at [294, 205] on h1 "Vial Initiating Phase 1 Healthy Volunteer Trial of VIAL-TL1A-HLE, a Novel Subcu…" at bounding box center [562, 273] width 755 height 214
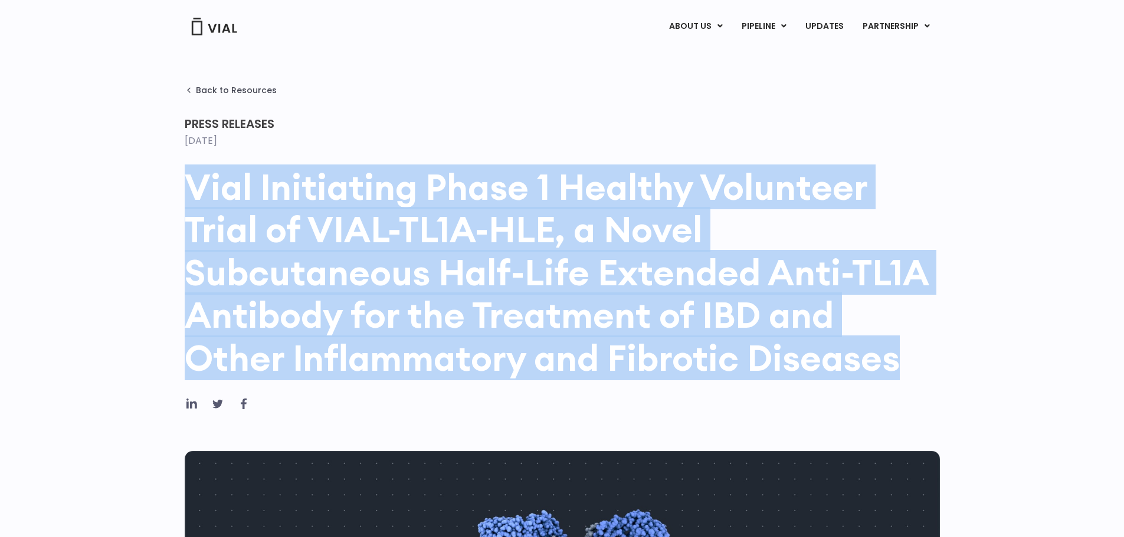
click at [294, 205] on h1 "Vial Initiating Phase 1 Healthy Volunteer Trial of VIAL-TL1A-HLE, a Novel Subcu…" at bounding box center [562, 273] width 755 height 214
click at [468, 230] on h1 "Vial Initiating Phase 1 Healthy Volunteer Trial of VIAL-TL1A-HLE, a Novel Subcu…" at bounding box center [562, 273] width 755 height 214
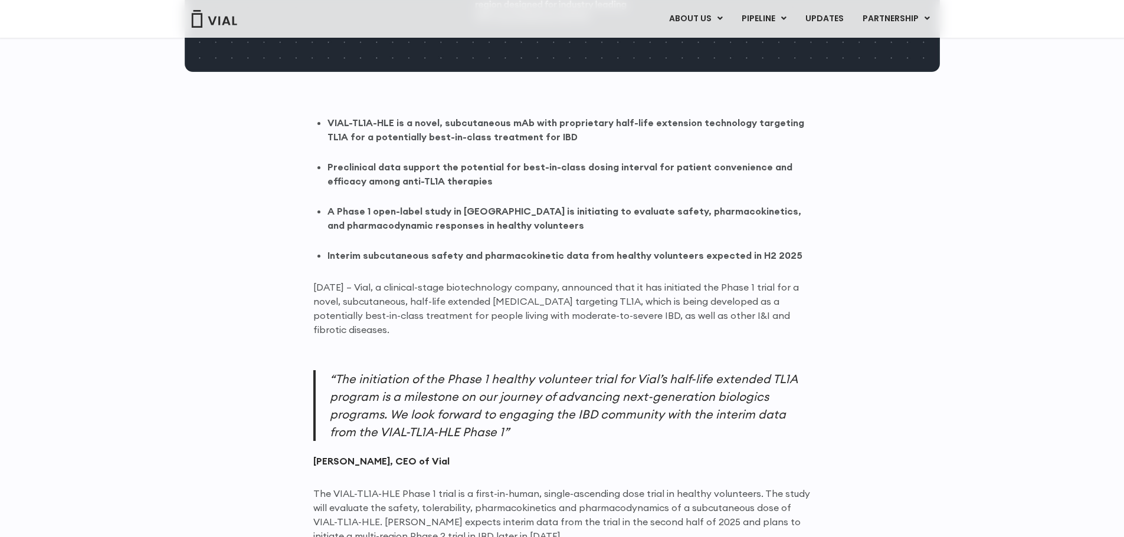
scroll to position [826, 0]
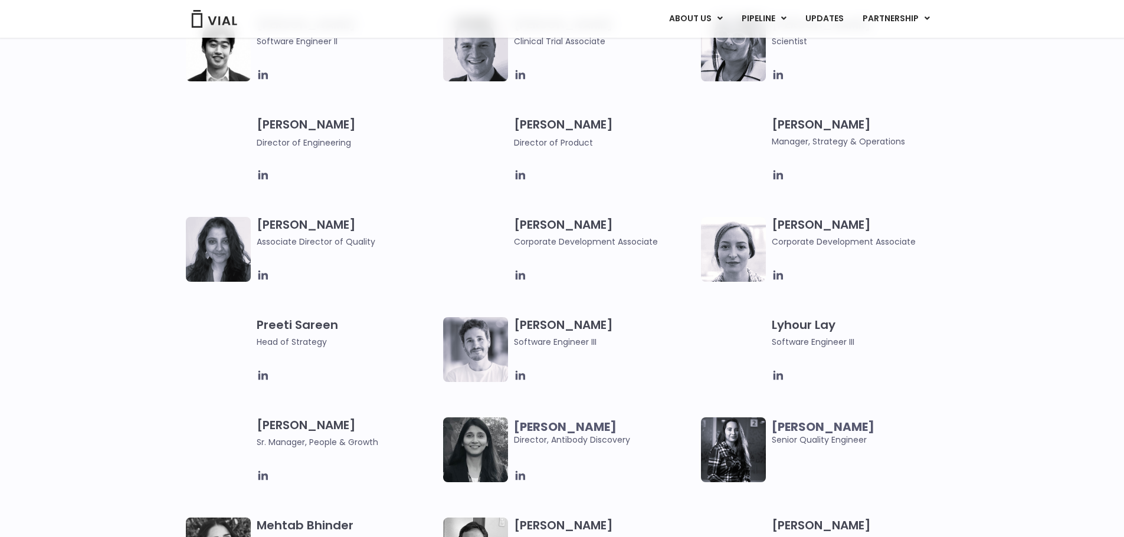
scroll to position [1475, 0]
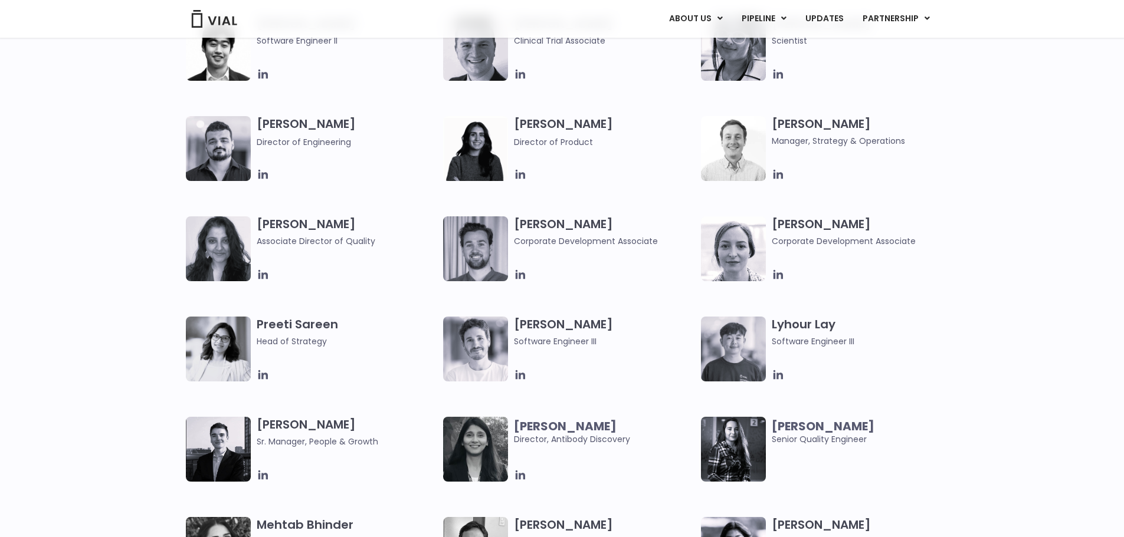
click at [303, 340] on span "Head of Strategy" at bounding box center [347, 341] width 181 height 13
click at [307, 320] on h3 "Preeti Sareen Head of Strategy" at bounding box center [347, 332] width 181 height 31
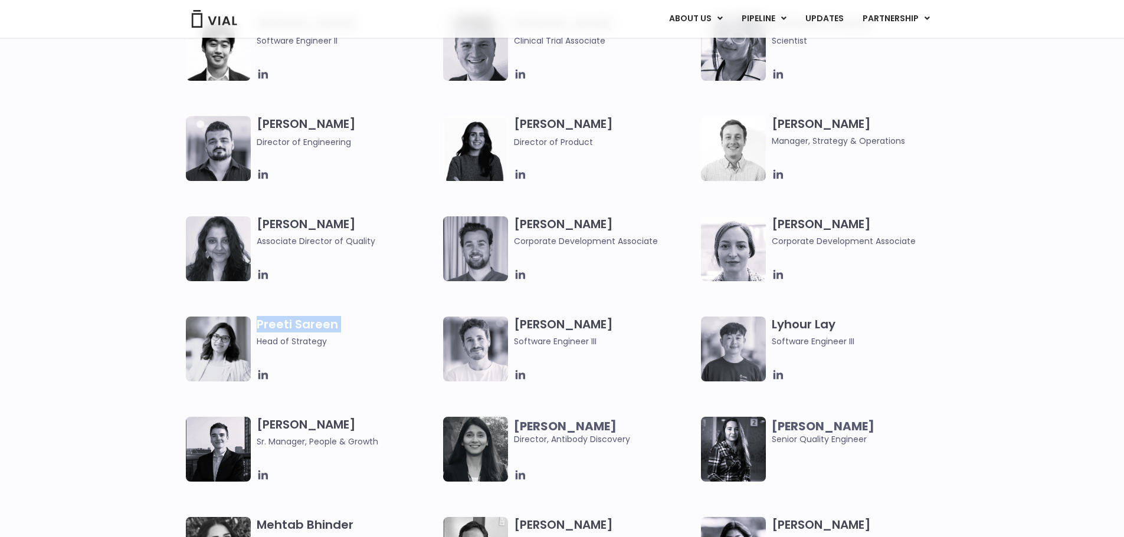
click at [307, 320] on h3 "Preeti Sareen Head of Strategy" at bounding box center [347, 332] width 181 height 31
click at [310, 340] on span "Head of Strategy" at bounding box center [347, 341] width 181 height 13
click at [317, 326] on h3 "Preeti Sareen Head of Strategy" at bounding box center [347, 332] width 181 height 31
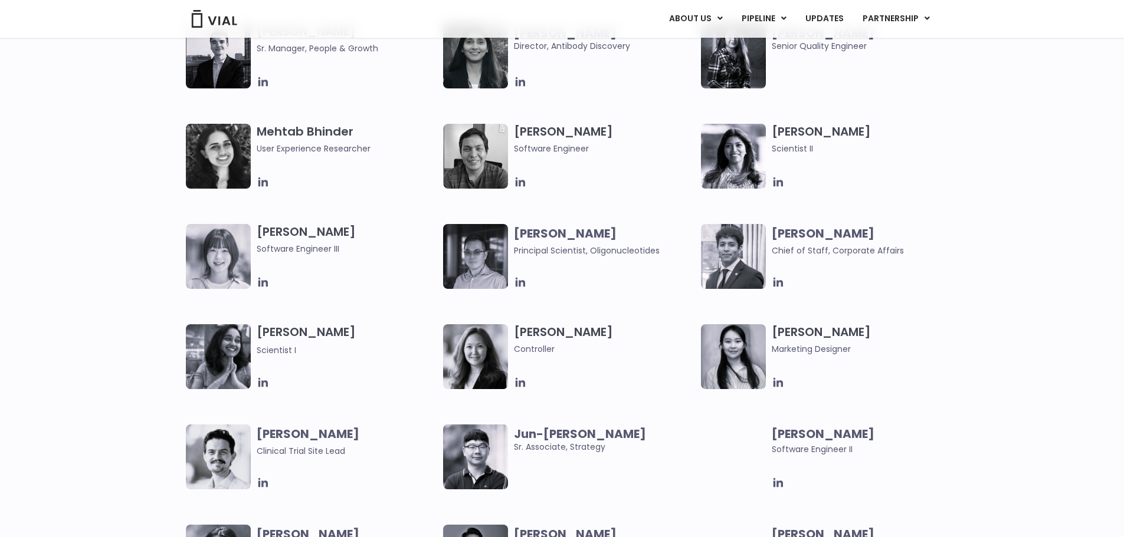
scroll to position [1947, 0]
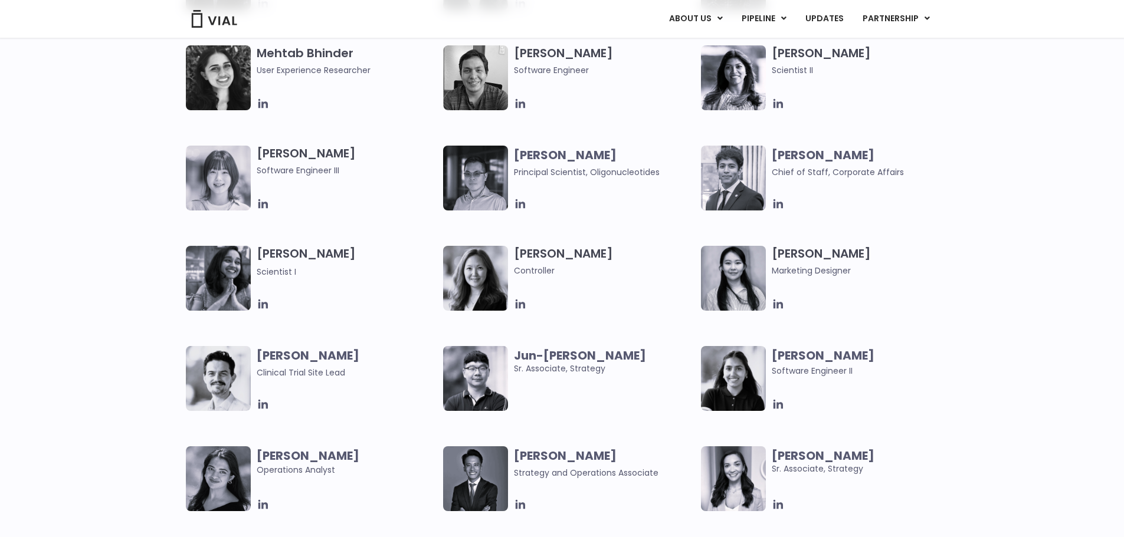
click at [530, 352] on b "Jun-Goo Kwak" at bounding box center [580, 355] width 132 height 17
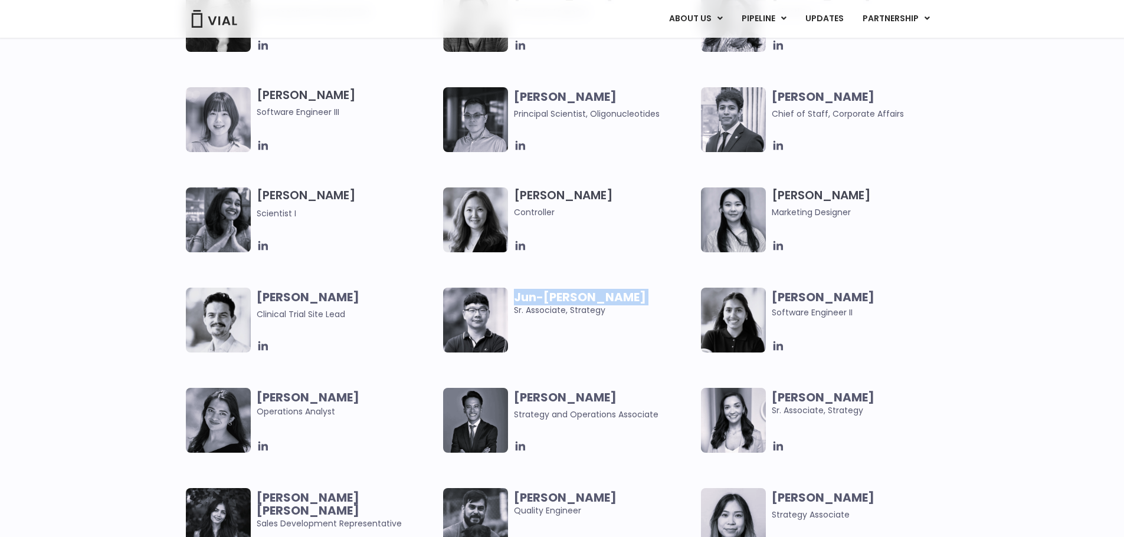
scroll to position [2006, 0]
copy b "Jun-Goo Kwak"
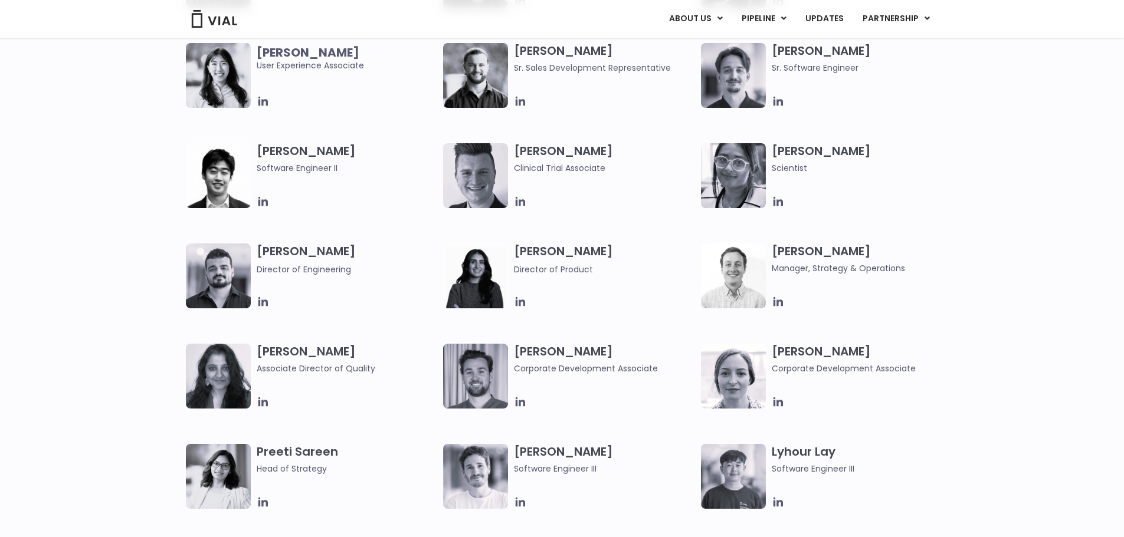
scroll to position [2047, 0]
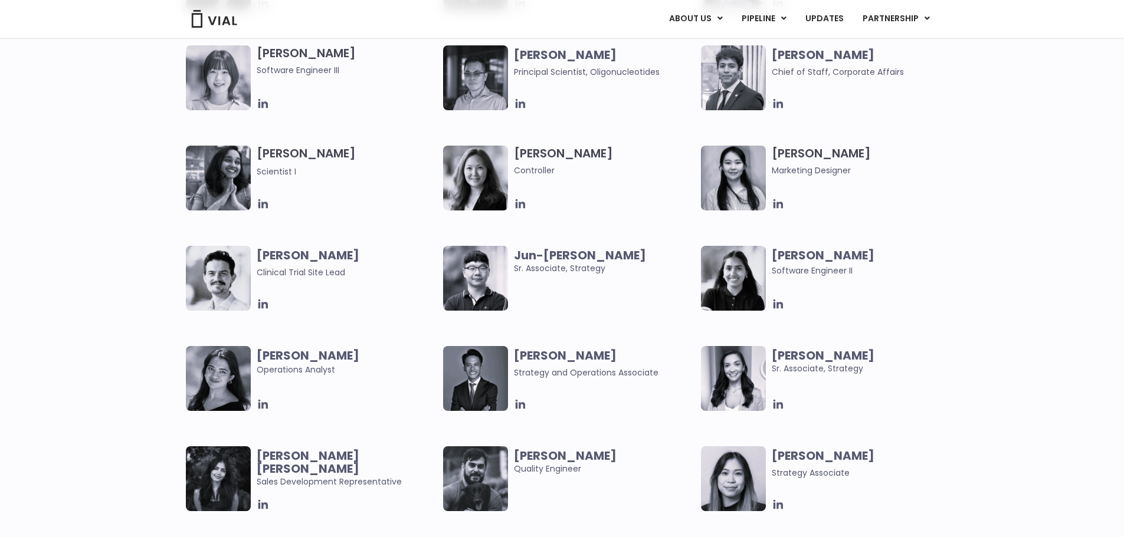
click at [577, 222] on div "Mehtab Bhinder User Experience Researcher Paolo Castro Software Engineer Ritu R…" at bounding box center [572, 246] width 773 height 602
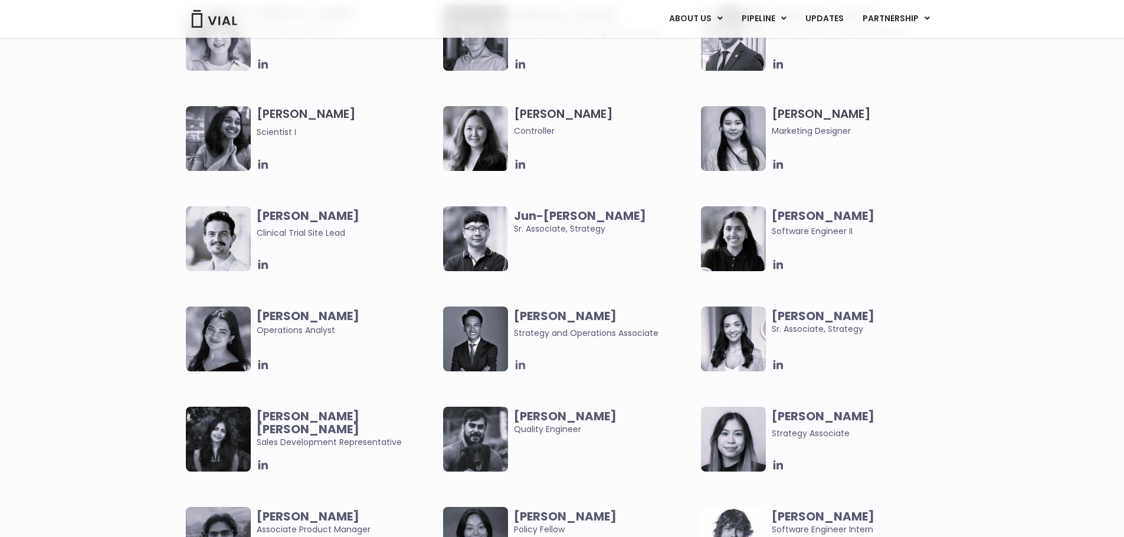
scroll to position [2106, 0]
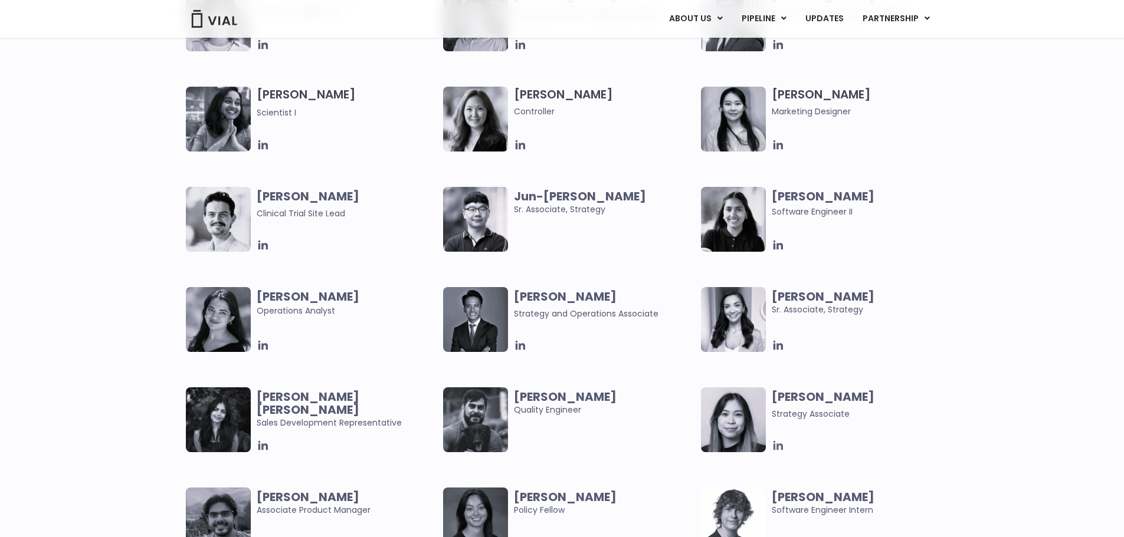
click at [779, 449] on icon at bounding box center [777, 445] width 9 height 9
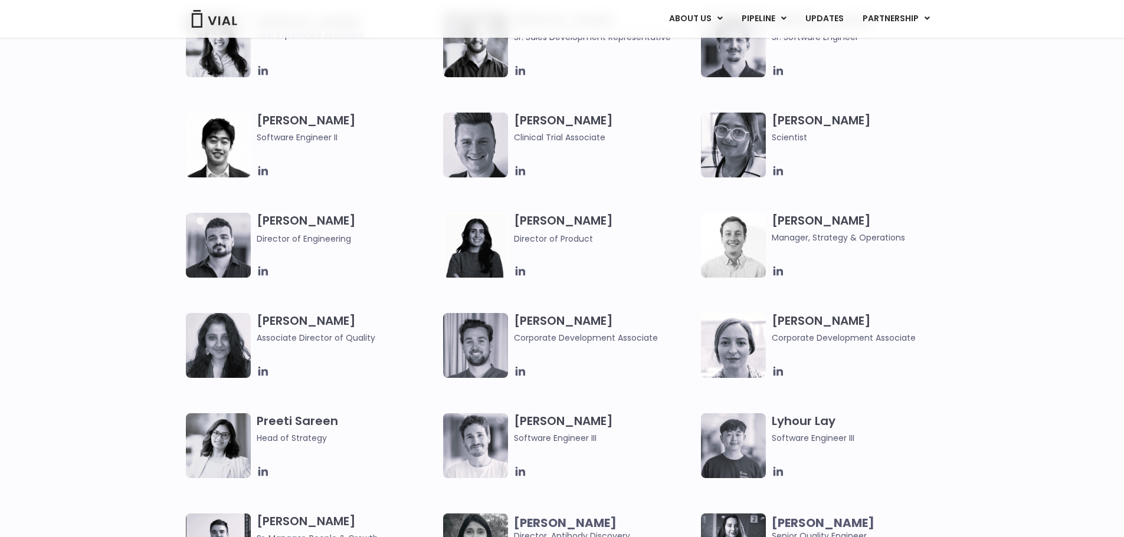
scroll to position [1398, 0]
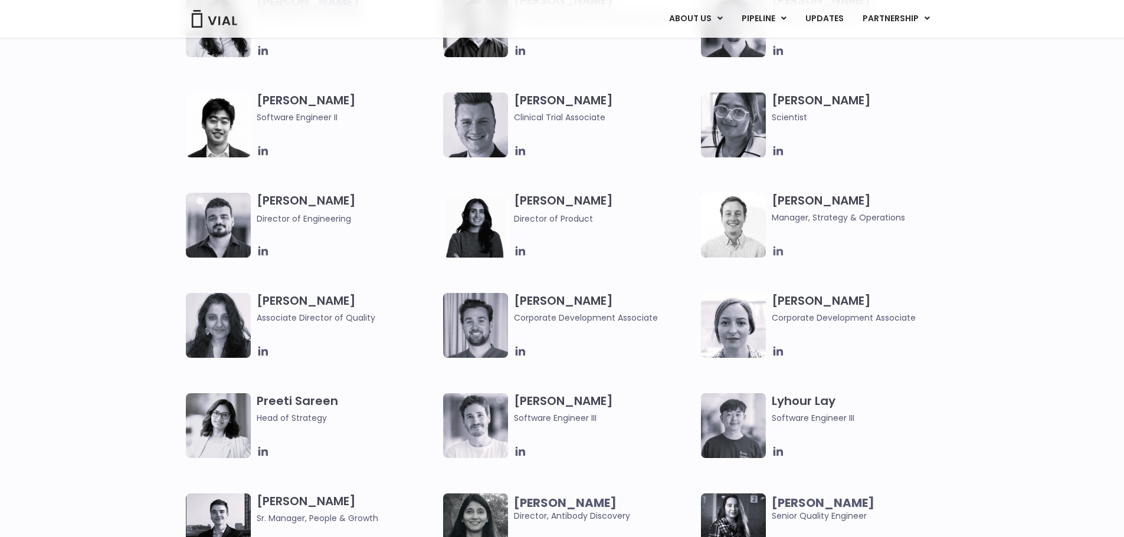
click at [783, 250] on icon at bounding box center [778, 251] width 13 height 13
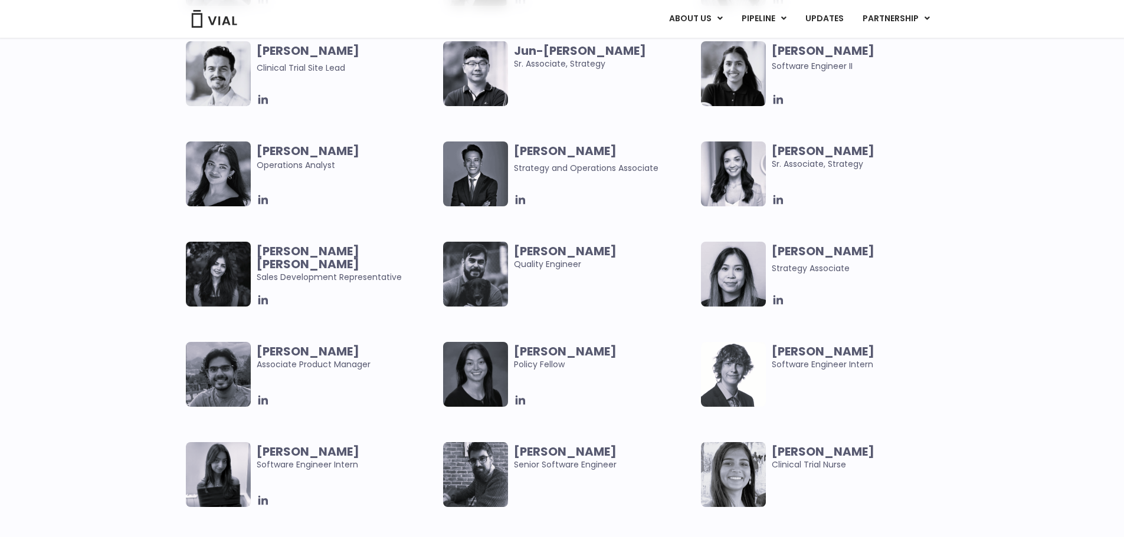
scroll to position [2401, 0]
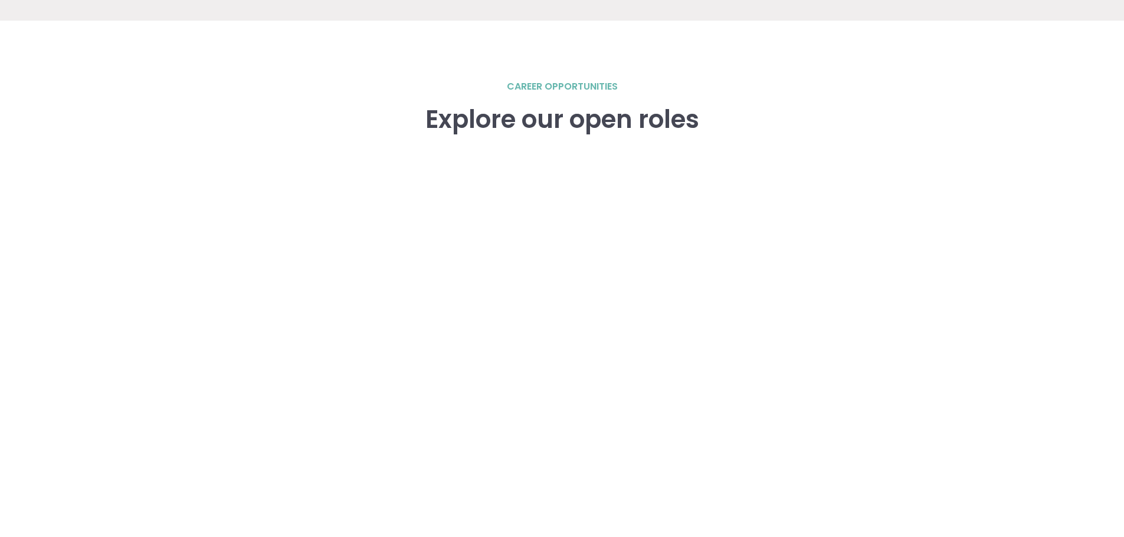
scroll to position [1632, 0]
